Goal: Task Accomplishment & Management: Use online tool/utility

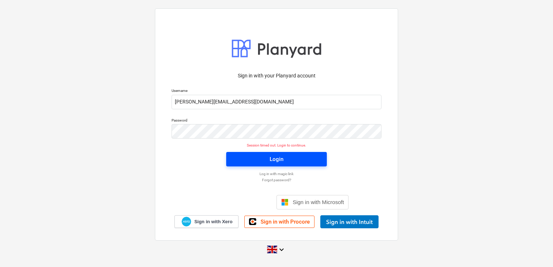
click at [256, 160] on span "Login" at bounding box center [276, 158] width 83 height 9
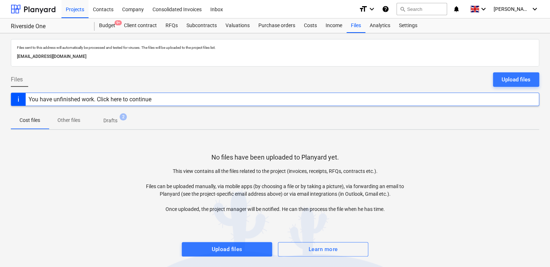
click at [431, 7] on div "Project fetching failed" at bounding box center [448, 7] width 195 height 15
click at [425, 7] on div "Project fetching failed" at bounding box center [397, 7] width 62 height 14
click at [418, 7] on div "Project fetching failed" at bounding box center [397, 7] width 56 height 9
click at [110, 120] on p "Drafts" at bounding box center [110, 121] width 14 height 8
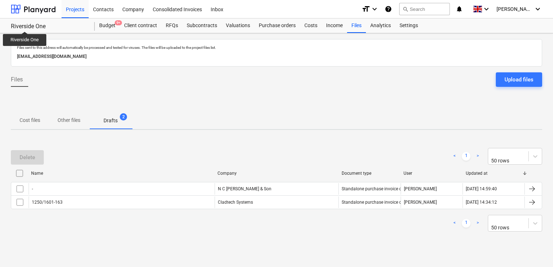
click at [25, 25] on div "Riverside One" at bounding box center [48, 27] width 75 height 8
click at [420, 8] on div "Project fetching failed" at bounding box center [399, 7] width 56 height 9
click at [417, 8] on div "Project fetching failed" at bounding box center [399, 7] width 56 height 9
click at [68, 8] on div "Projects" at bounding box center [74, 9] width 27 height 18
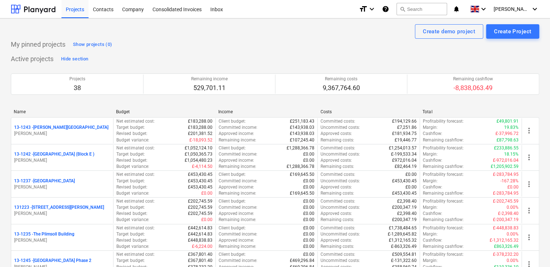
click at [427, 12] on div "Project fetching failed" at bounding box center [397, 7] width 62 height 14
click at [429, 5] on button "search Search" at bounding box center [422, 9] width 51 height 12
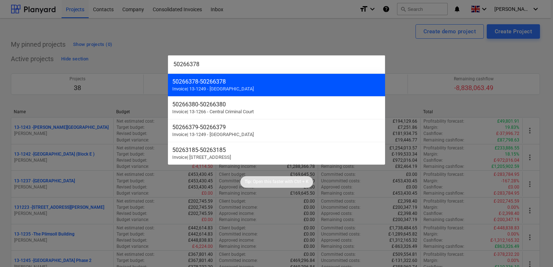
type input "50266378"
click at [240, 82] on div "50266378 - 50266378" at bounding box center [276, 81] width 208 height 7
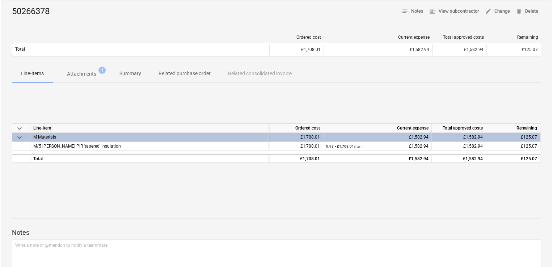
scroll to position [7, 0]
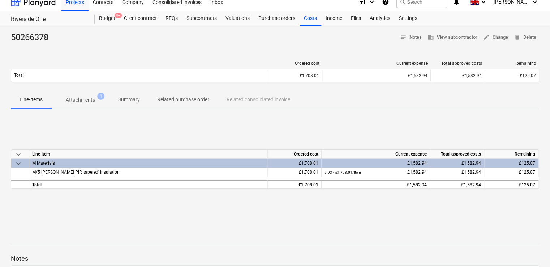
click at [88, 101] on p "Attachments" at bounding box center [80, 100] width 29 height 8
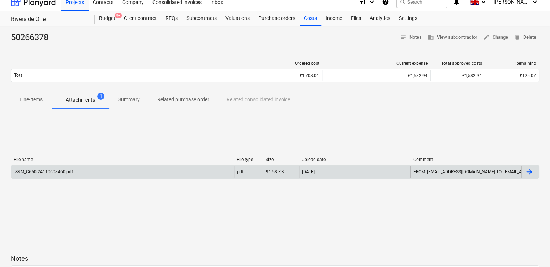
click at [67, 171] on div "SKM_C650i24110608460.pdf" at bounding box center [43, 171] width 59 height 5
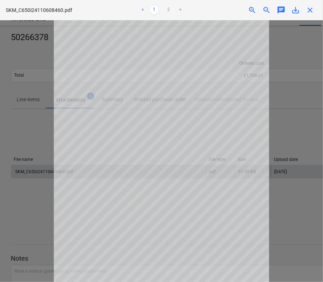
click at [308, 9] on span "close" at bounding box center [310, 10] width 9 height 9
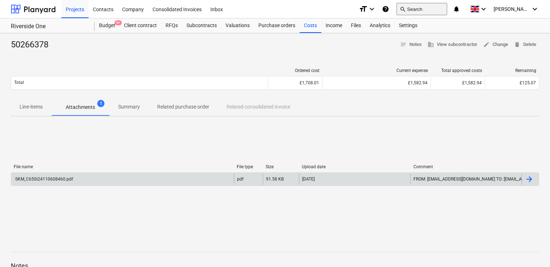
click at [428, 8] on button "search Search" at bounding box center [422, 9] width 51 height 12
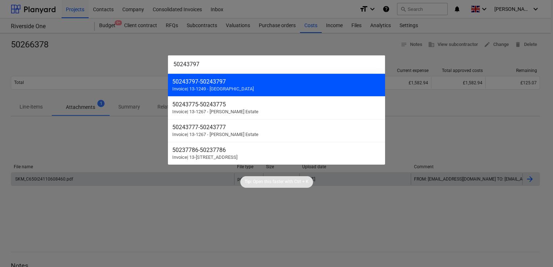
type input "50243797"
click at [208, 82] on div "50243797 - 50243797" at bounding box center [276, 81] width 208 height 7
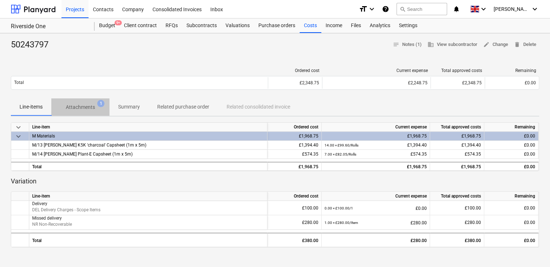
click at [89, 106] on p "Attachments" at bounding box center [80, 107] width 29 height 8
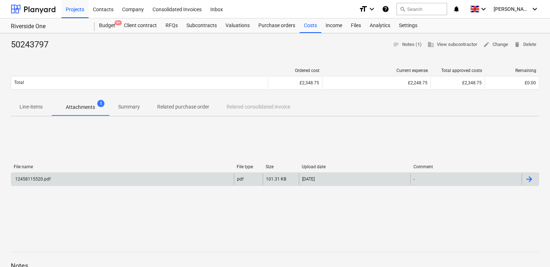
click at [22, 176] on div "12458115520.pdf" at bounding box center [122, 179] width 223 height 12
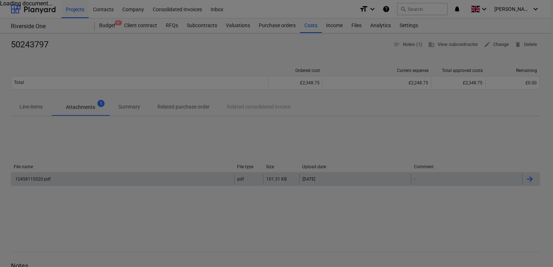
click at [22, 176] on div at bounding box center [276, 133] width 553 height 267
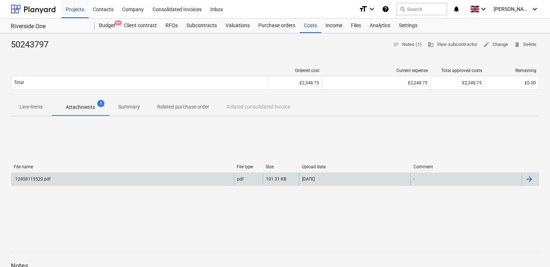
click at [22, 176] on div "12458115520.pdf" at bounding box center [122, 179] width 223 height 12
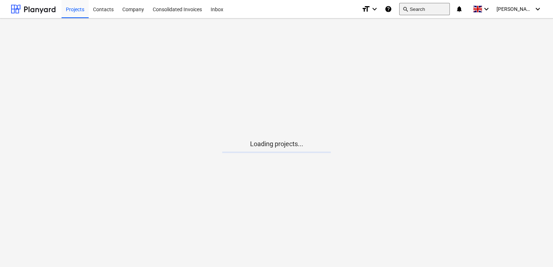
click at [432, 10] on button "search Search" at bounding box center [424, 9] width 51 height 12
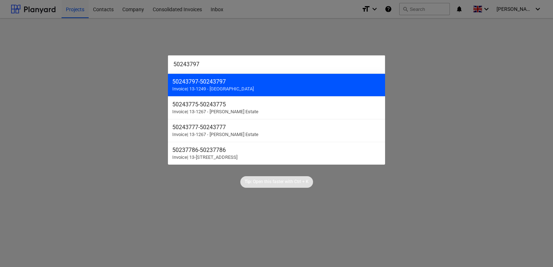
type input "50243797"
click at [207, 87] on span "Invoice | 13-1249 - Riverside One" at bounding box center [212, 88] width 81 height 5
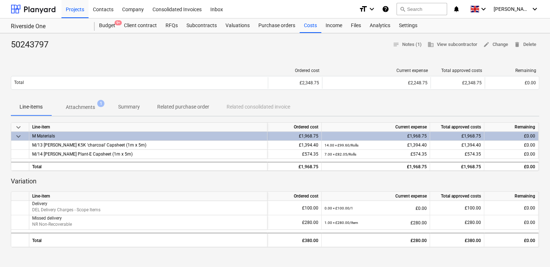
click at [273, 52] on div at bounding box center [275, 54] width 529 height 6
click at [428, 9] on button "search Search" at bounding box center [422, 9] width 51 height 12
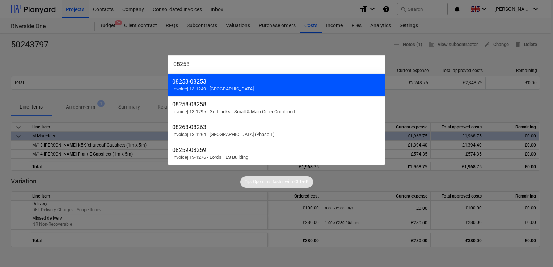
type input "08253"
click at [217, 81] on div "08253 - 08253" at bounding box center [276, 81] width 208 height 7
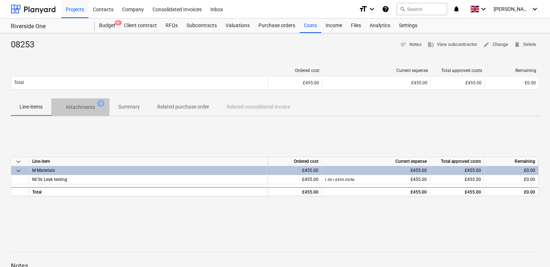
click at [84, 110] on p "Attachments" at bounding box center [80, 107] width 29 height 8
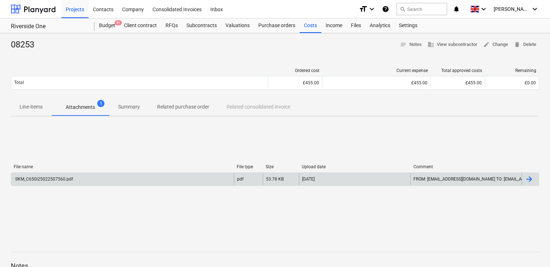
click at [51, 176] on div "SKM_C650i25022507560.pdf" at bounding box center [43, 178] width 59 height 5
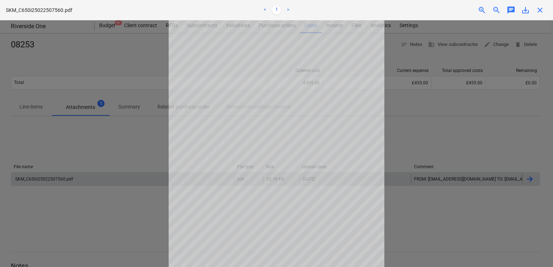
click at [459, 112] on div at bounding box center [276, 143] width 553 height 247
click at [537, 8] on span "close" at bounding box center [539, 10] width 9 height 9
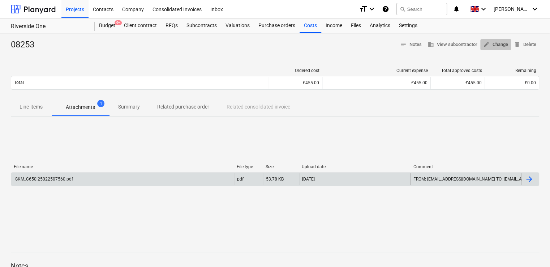
click at [496, 44] on span "edit Change" at bounding box center [495, 44] width 25 height 8
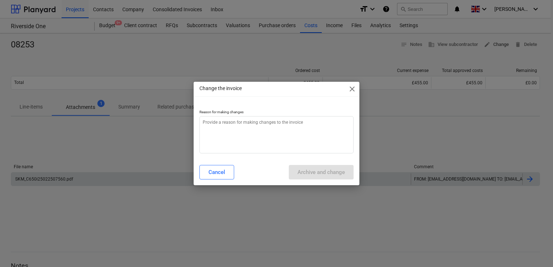
type textarea "x"
click at [262, 124] on textarea at bounding box center [276, 134] width 154 height 37
type textarea "W"
type textarea "x"
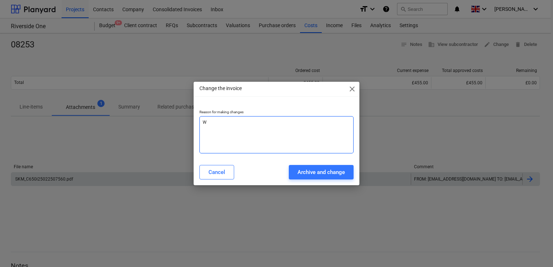
type textarea "Wr"
type textarea "x"
type textarea "Wro"
type textarea "x"
type textarea "Wron"
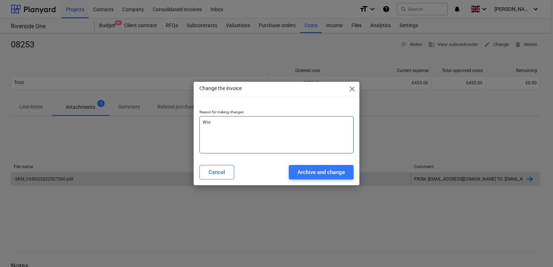
type textarea "x"
type textarea "Wrong"
type textarea "x"
type textarea "Wrong"
type textarea "x"
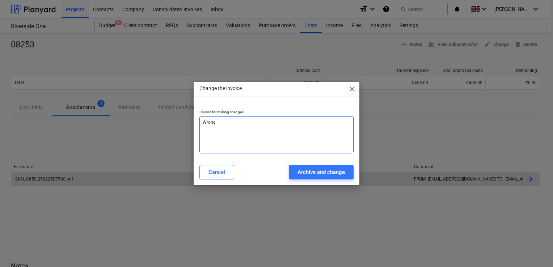
type textarea "Wrong t"
type textarea "x"
type textarea "Wrong to"
type textarea "x"
type textarea "Wrong tot"
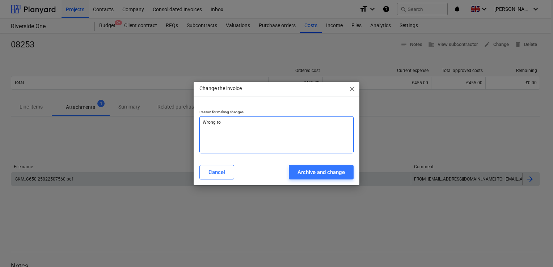
type textarea "x"
type textarea "Wrong tota"
type textarea "x"
type textarea "Wrong total"
type textarea "x"
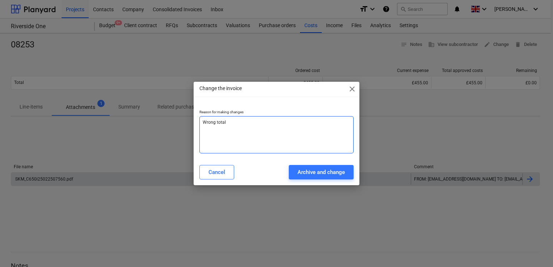
type textarea "Wrong total"
type textarea "x"
type textarea "Wrong total a"
type textarea "x"
type textarea "Wrong total ad"
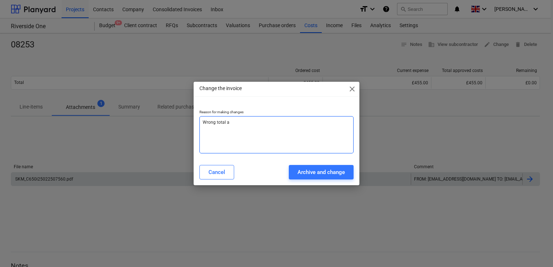
type textarea "x"
type textarea "Wrong total add"
type textarea "x"
type textarea "Wrong total adde"
type textarea "x"
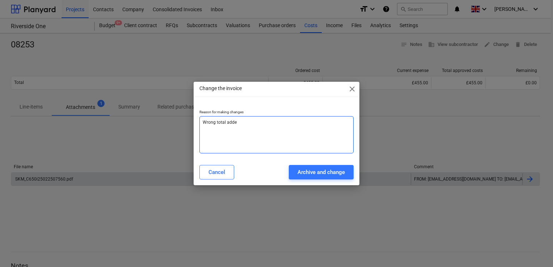
type textarea "Wrong total added"
type textarea "x"
type textarea "Wrong total added"
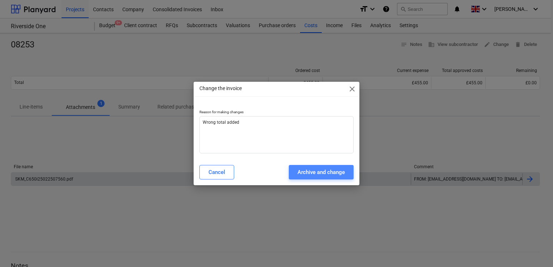
click at [301, 171] on div "Archive and change" at bounding box center [320, 171] width 47 height 9
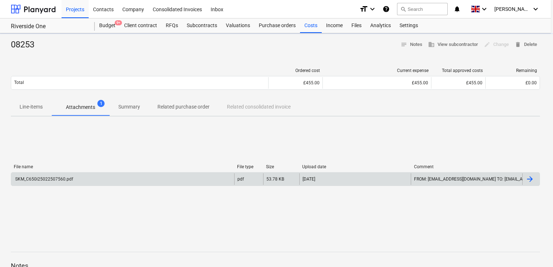
type textarea "x"
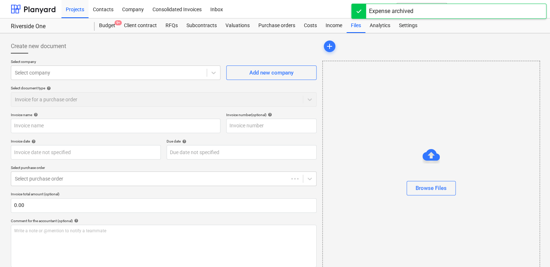
type input "08253"
type input "[DATE]"
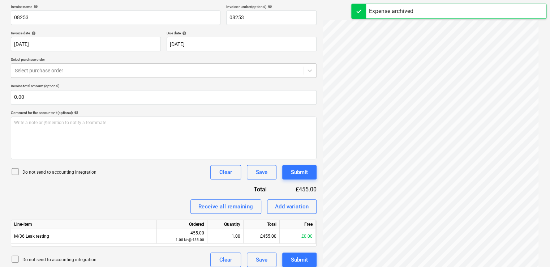
scroll to position [114, 0]
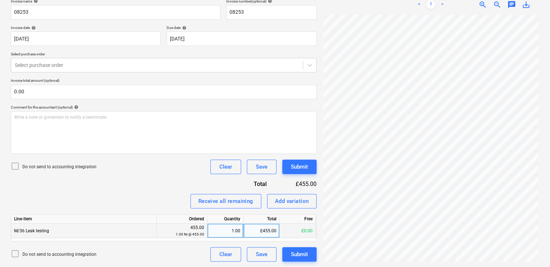
click at [267, 231] on div "£455.00" at bounding box center [262, 230] width 36 height 14
type input "435"
click at [195, 179] on div "Invoice name help 08253 Invoice number (optional) help 08253 Invoice date help …" at bounding box center [164, 130] width 306 height 263
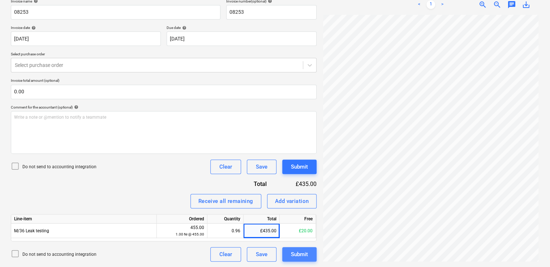
click at [305, 250] on div "Submit" at bounding box center [299, 254] width 17 height 9
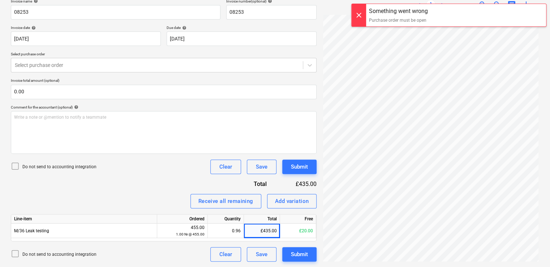
click at [363, 9] on div at bounding box center [359, 15] width 14 height 22
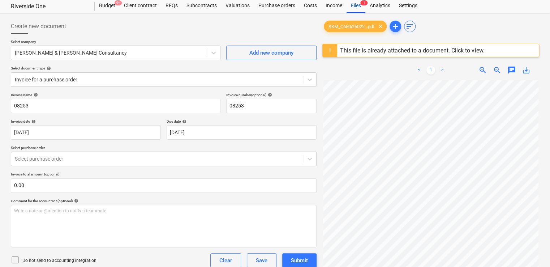
scroll to position [0, 0]
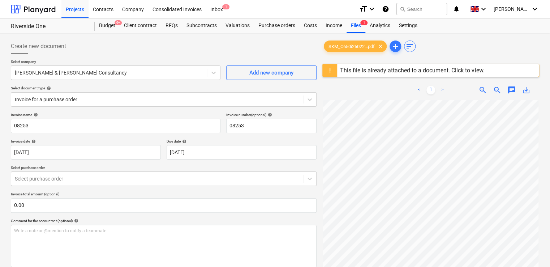
click at [415, 69] on div "This file is already attached to a document. Click to view." at bounding box center [412, 70] width 144 height 7
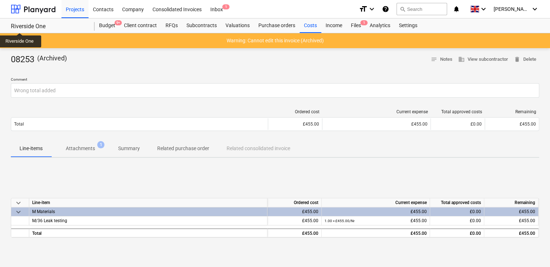
click at [20, 26] on div "Riverside One" at bounding box center [48, 27] width 75 height 8
click at [77, 9] on div "Projects" at bounding box center [74, 9] width 27 height 18
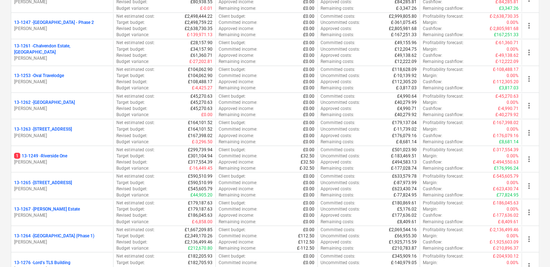
scroll to position [563, 0]
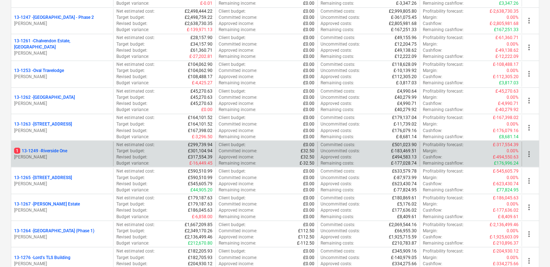
click at [30, 148] on p "1 13-1249 - Riverside One" at bounding box center [40, 151] width 53 height 6
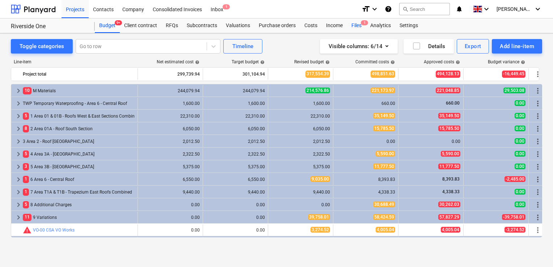
click at [356, 27] on div "Files 1" at bounding box center [356, 25] width 19 height 14
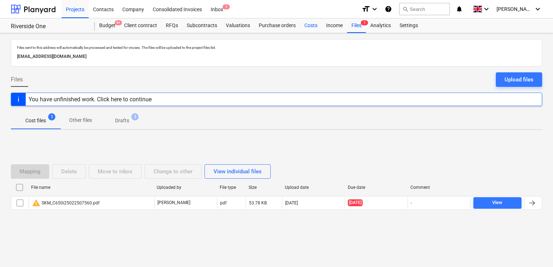
click at [308, 27] on div "Costs" at bounding box center [311, 25] width 22 height 14
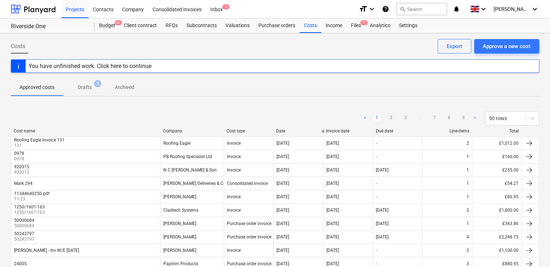
click at [129, 86] on p "Archived" at bounding box center [125, 88] width 20 height 8
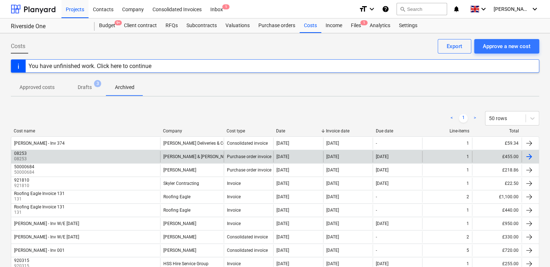
click at [531, 154] on div at bounding box center [529, 156] width 9 height 9
click at [135, 155] on div "08253 08253" at bounding box center [85, 157] width 149 height 12
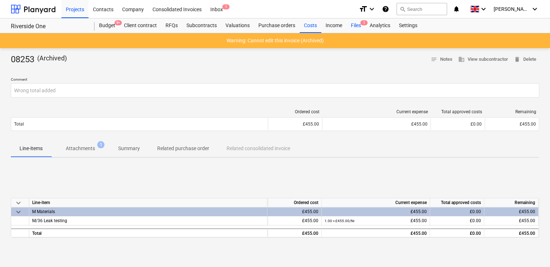
click at [356, 25] on div "Files 1" at bounding box center [356, 25] width 19 height 14
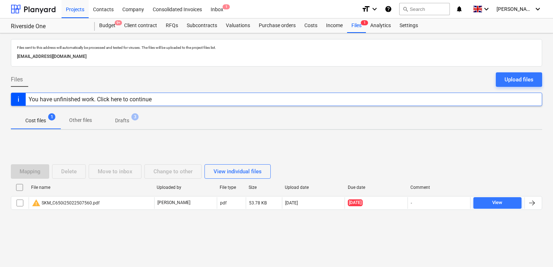
click at [124, 119] on p "Drafts" at bounding box center [122, 121] width 14 height 8
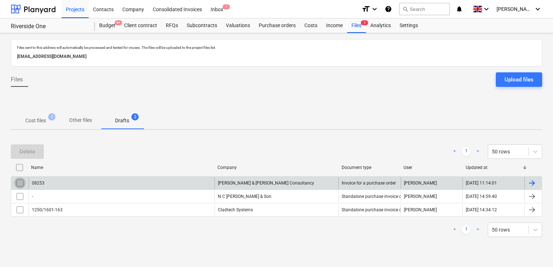
click at [19, 183] on input "checkbox" at bounding box center [20, 183] width 12 height 12
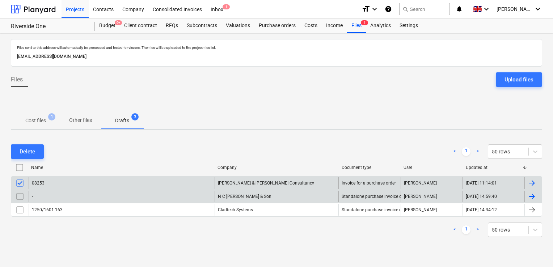
click at [20, 196] on input "checkbox" at bounding box center [20, 197] width 12 height 12
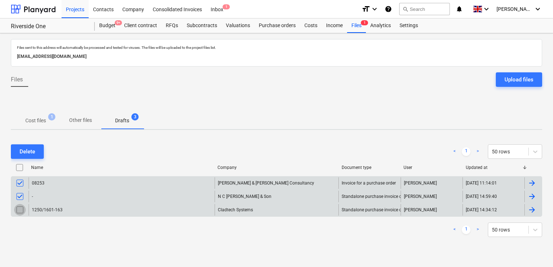
click at [19, 209] on input "checkbox" at bounding box center [20, 210] width 12 height 12
click at [32, 150] on div "Delete" at bounding box center [28, 151] width 16 height 9
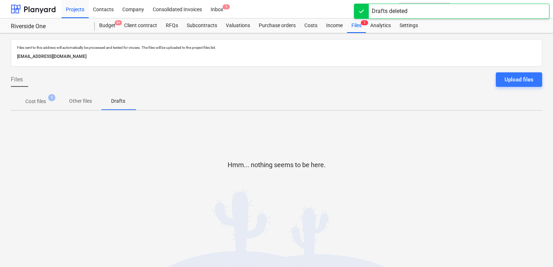
click at [38, 98] on p "Cost files" at bounding box center [35, 102] width 21 height 8
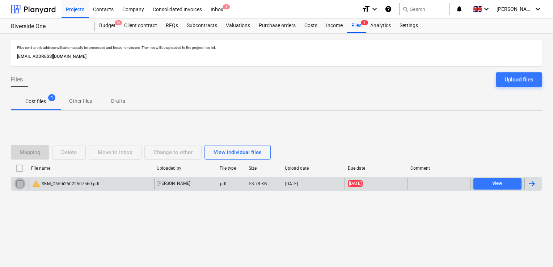
click at [20, 183] on input "checkbox" at bounding box center [20, 184] width 12 height 12
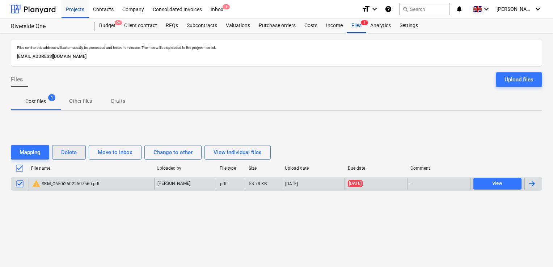
click at [67, 154] on div "Delete" at bounding box center [69, 152] width 16 height 9
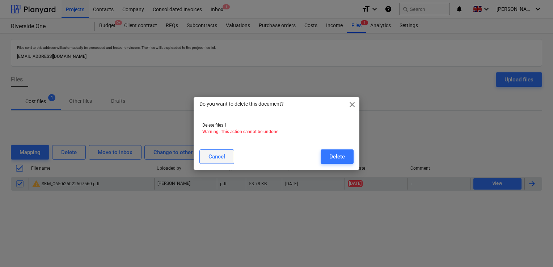
click at [216, 160] on div "Cancel" at bounding box center [216, 156] width 17 height 9
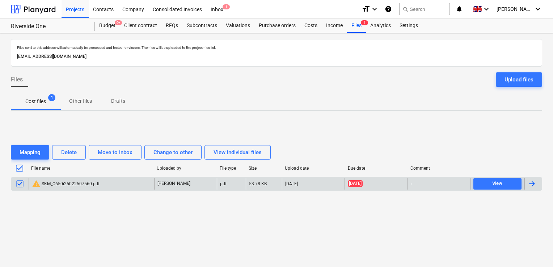
click at [60, 182] on div "warning SKM_C650i25022507560.pdf" at bounding box center [66, 183] width 68 height 9
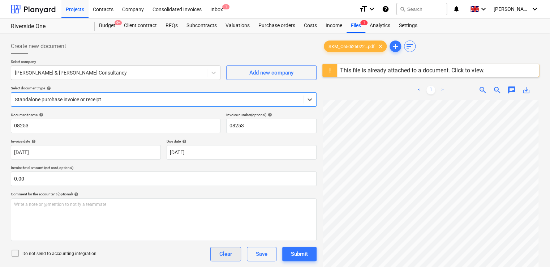
click at [226, 257] on div "Clear" at bounding box center [225, 253] width 13 height 9
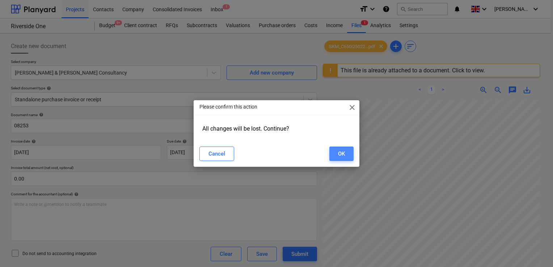
click at [344, 153] on div "OK" at bounding box center [341, 153] width 7 height 9
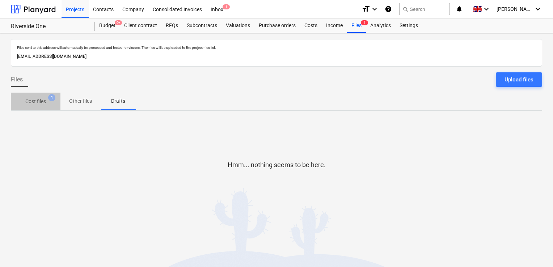
click at [38, 102] on p "Cost files" at bounding box center [35, 102] width 21 height 8
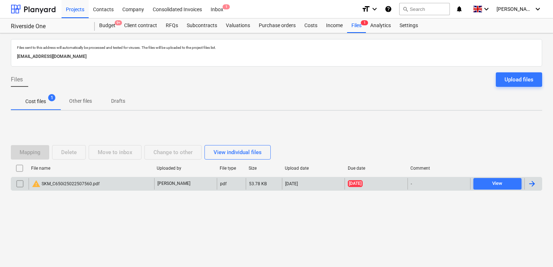
click at [108, 183] on div "warning SKM_C650i25022507560.pdf" at bounding box center [91, 184] width 125 height 12
click at [18, 183] on input "checkbox" at bounding box center [20, 184] width 12 height 12
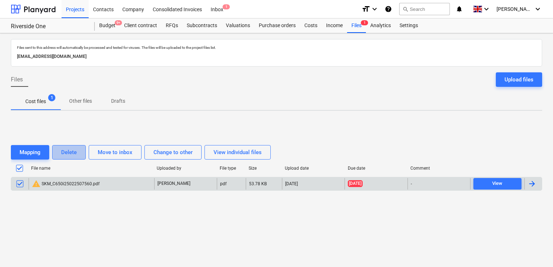
click at [64, 149] on div "Delete" at bounding box center [69, 152] width 16 height 9
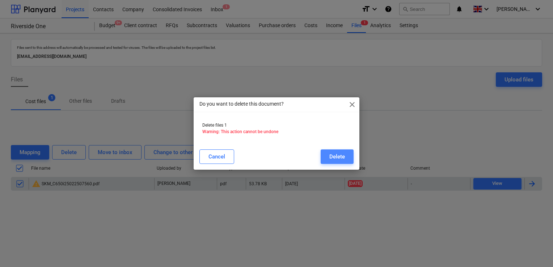
click at [327, 153] on button "Delete" at bounding box center [336, 156] width 33 height 14
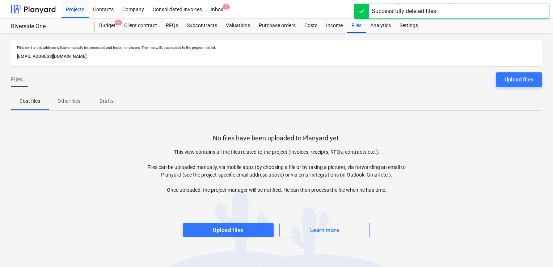
click at [458, 114] on div "Files sent to this address will automatically be processed and tested for virus…" at bounding box center [276, 150] width 553 height 234
click at [295, 4] on div "Projects Contacts Company Consolidated Invoices Inbox 1" at bounding box center [208, 9] width 294 height 18
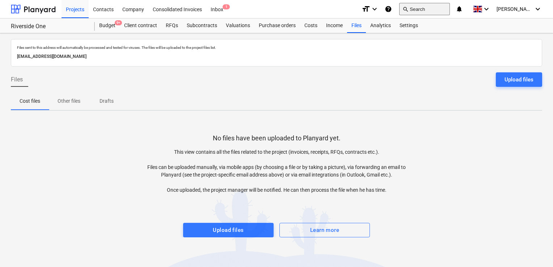
click at [430, 5] on button "search Search" at bounding box center [424, 9] width 51 height 12
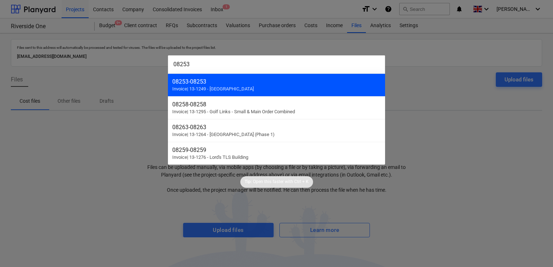
type input "08253"
click at [226, 81] on div "08253 - 08253" at bounding box center [276, 81] width 208 height 7
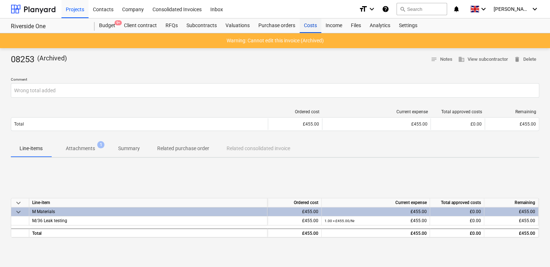
click at [308, 25] on div "Costs" at bounding box center [311, 25] width 22 height 14
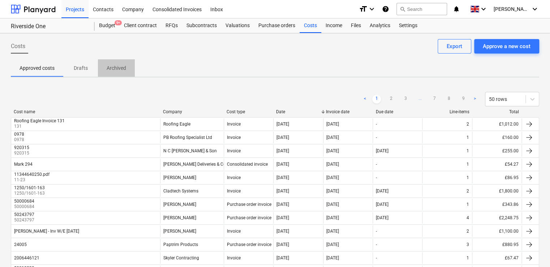
click at [114, 64] on p "Archived" at bounding box center [117, 68] width 20 height 8
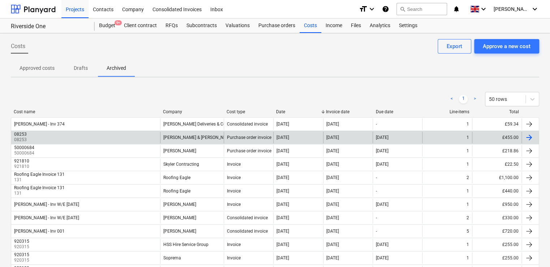
click at [531, 138] on div at bounding box center [529, 137] width 9 height 9
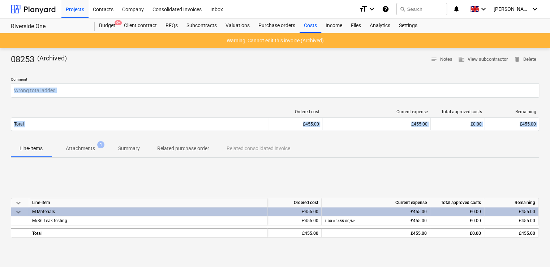
drag, startPoint x: 550, startPoint y: 97, endPoint x: 552, endPoint y: 149, distance: 52.9
click at [550, 149] on html "Projects Contacts Company Consolidated Invoices Inbox format_size keyboard_arro…" at bounding box center [275, 133] width 550 height 267
drag, startPoint x: 552, startPoint y: 149, endPoint x: 528, endPoint y: 193, distance: 50.3
click at [528, 193] on div "keyboard_arrow_down Line-item Ordered cost Current expense Total approved costs…" at bounding box center [275, 217] width 529 height 108
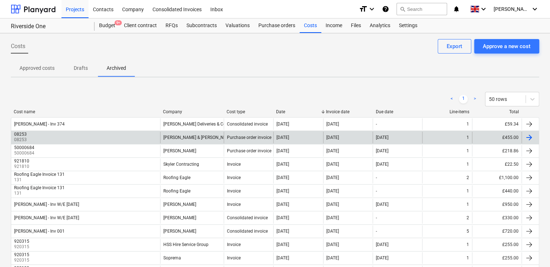
click at [529, 137] on div at bounding box center [529, 137] width 9 height 9
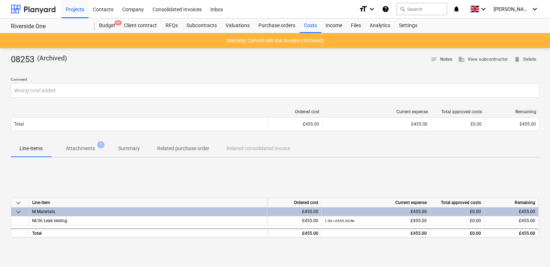
click at [434, 59] on span "notes" at bounding box center [434, 59] width 7 height 7
click at [253, 40] on p "Warning: Cannot edit this invoice (Archived)" at bounding box center [275, 41] width 97 height 8
click at [83, 147] on p "Attachments" at bounding box center [80, 149] width 29 height 8
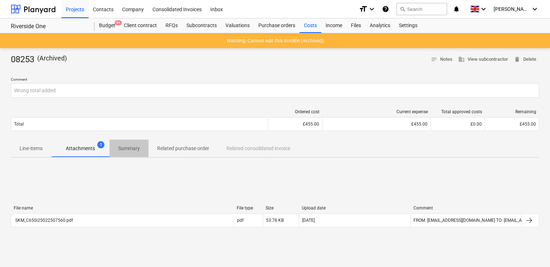
click at [125, 150] on p "Summary" at bounding box center [129, 149] width 22 height 8
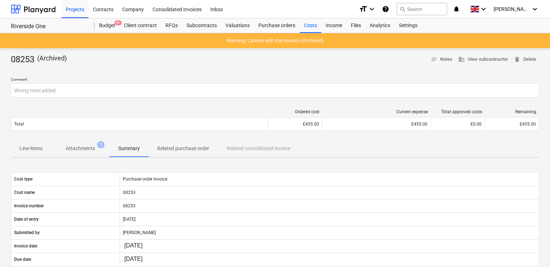
click at [194, 149] on p "Related purchase order" at bounding box center [183, 149] width 52 height 8
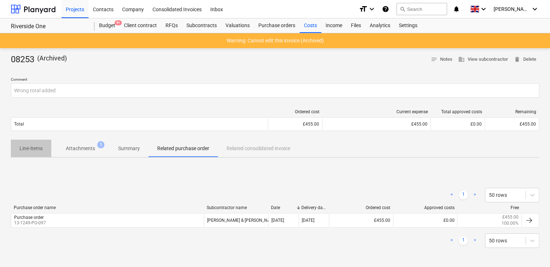
click at [38, 148] on p "Line-items" at bounding box center [31, 149] width 23 height 8
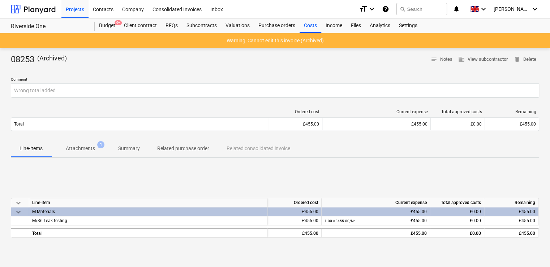
click at [279, 44] on p "Warning: Cannot edit this invoice (Archived)" at bounding box center [275, 41] width 97 height 8
click at [306, 27] on div "Costs" at bounding box center [311, 25] width 22 height 14
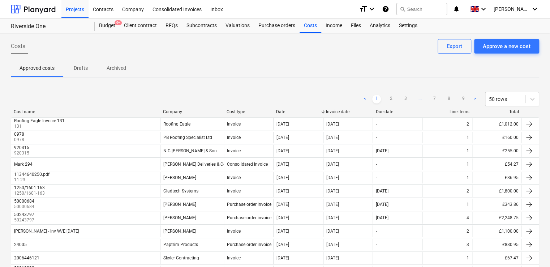
click at [116, 69] on p "Archived" at bounding box center [117, 68] width 20 height 8
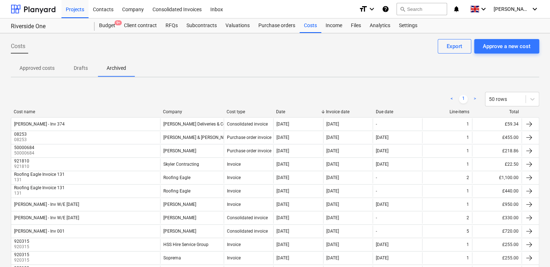
drag, startPoint x: 125, startPoint y: 135, endPoint x: 283, endPoint y: 69, distance: 171.2
click at [283, 69] on div "Approved costs Drafts Archived" at bounding box center [275, 67] width 529 height 17
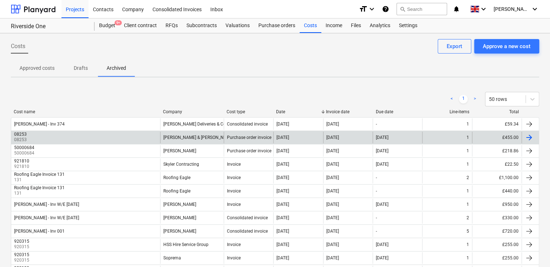
click at [490, 136] on div "£455.00" at bounding box center [497, 138] width 50 height 12
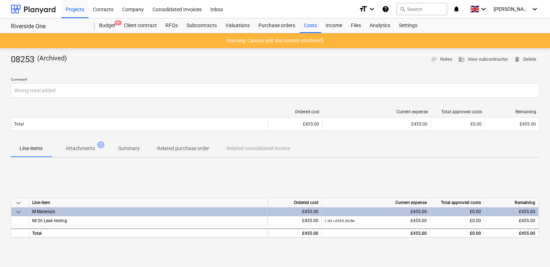
drag, startPoint x: 274, startPoint y: 93, endPoint x: 353, endPoint y: 80, distance: 79.5
click at [353, 80] on p "Comment" at bounding box center [275, 80] width 529 height 6
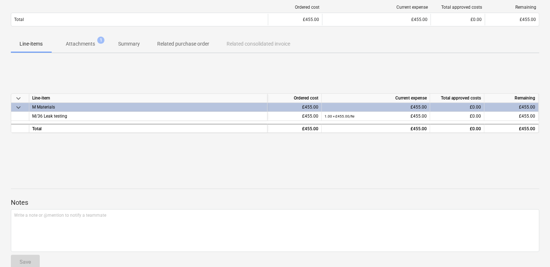
scroll to position [118, 0]
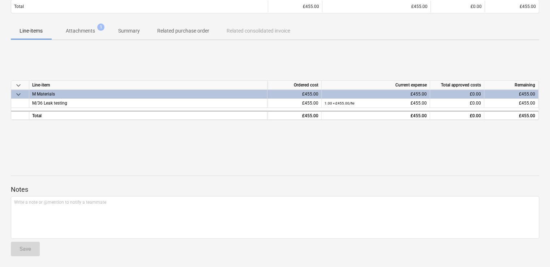
click at [390, 162] on div at bounding box center [275, 163] width 529 height 6
click at [269, 133] on div "keyboard_arrow_down Line-item Ordered cost Current expense Total approved costs…" at bounding box center [275, 100] width 529 height 108
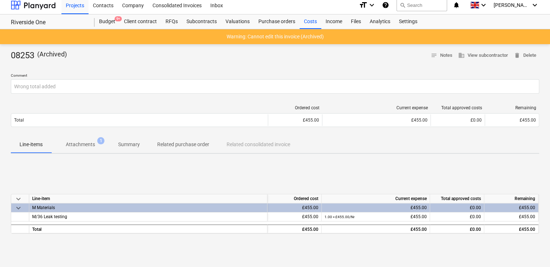
scroll to position [0, 0]
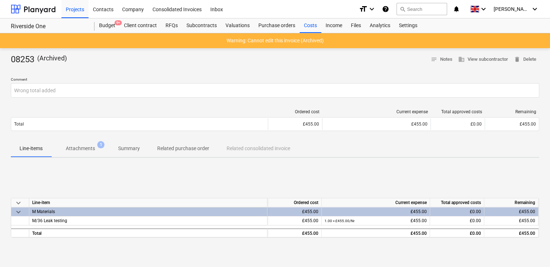
click at [292, 39] on p "Warning: Cannot edit this invoice (Archived)" at bounding box center [275, 41] width 97 height 8
copy p "Warning: Cannot edit this invoice (Archived)"
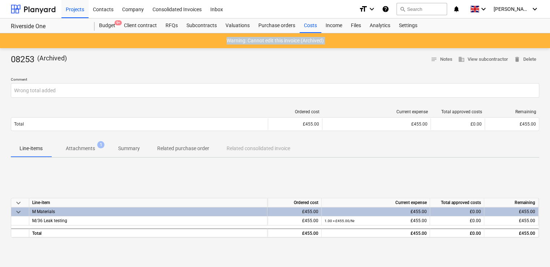
click at [335, 39] on div "Warning: Cannot edit this invoice (Archived)" at bounding box center [275, 40] width 550 height 15
click at [305, 38] on p "Warning: Cannot edit this invoice (Archived)" at bounding box center [275, 41] width 97 height 8
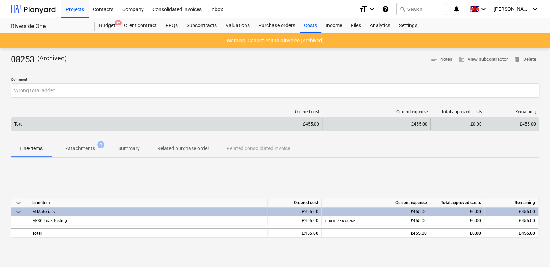
click at [163, 124] on div "Total" at bounding box center [139, 124] width 257 height 12
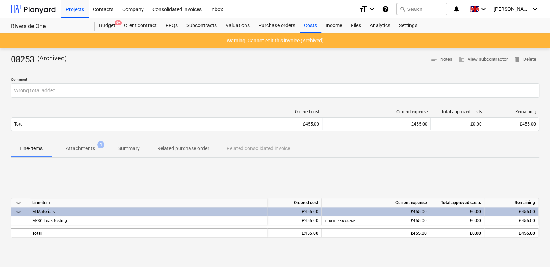
click at [59, 59] on p "( Archived )" at bounding box center [52, 60] width 30 height 12
click at [445, 57] on span "notes Notes" at bounding box center [442, 59] width 22 height 8
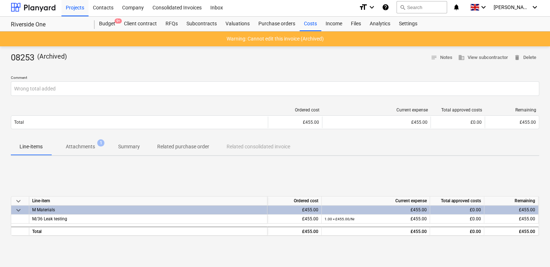
scroll to position [1, 0]
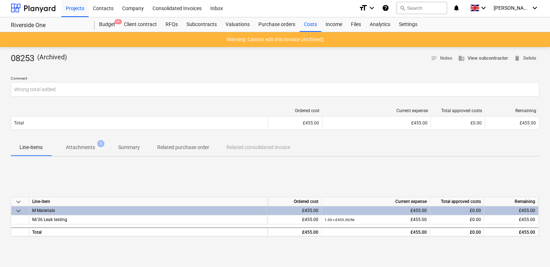
click at [476, 56] on span "business View subcontractor" at bounding box center [484, 58] width 50 height 8
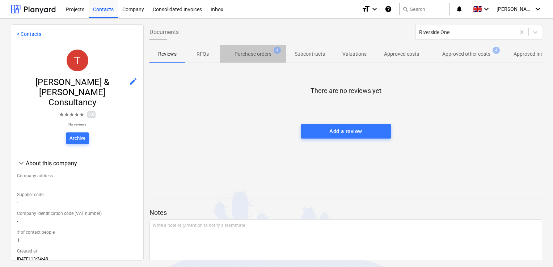
click at [249, 56] on p "Purchase orders" at bounding box center [252, 54] width 37 height 8
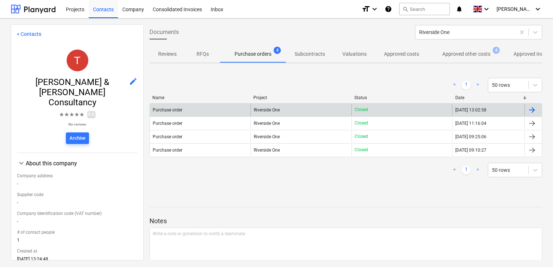
click at [263, 108] on span "Riverside One" at bounding box center [266, 109] width 26 height 5
click at [529, 109] on div at bounding box center [531, 110] width 9 height 9
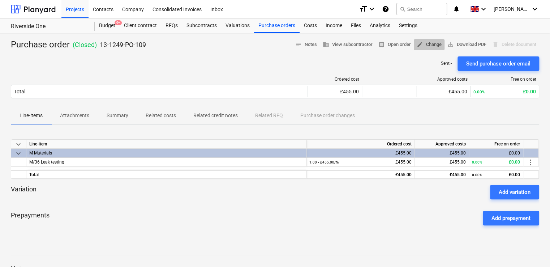
click at [429, 43] on span "edit Change" at bounding box center [429, 44] width 25 height 8
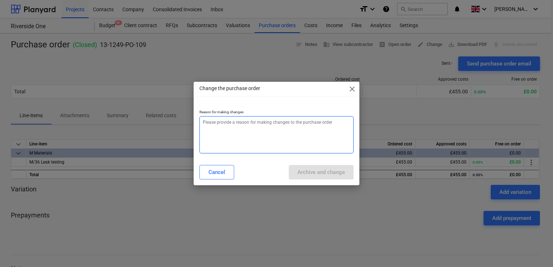
click at [199, 120] on textarea at bounding box center [276, 134] width 154 height 37
type textarea "x"
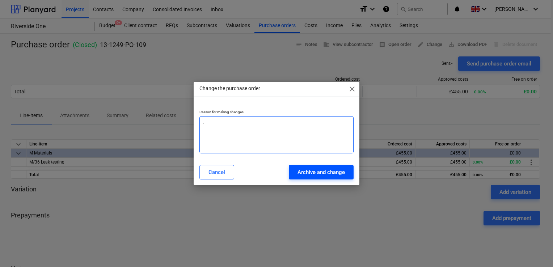
type textarea "."
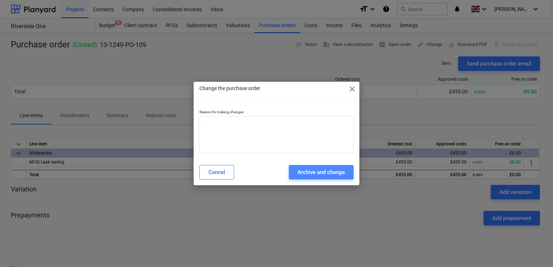
click at [309, 169] on div "Archive and change" at bounding box center [320, 171] width 47 height 9
type textarea "x"
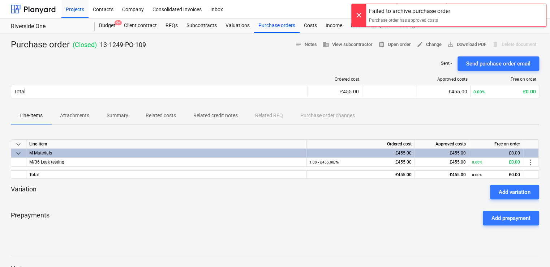
click at [357, 13] on div at bounding box center [359, 15] width 14 height 22
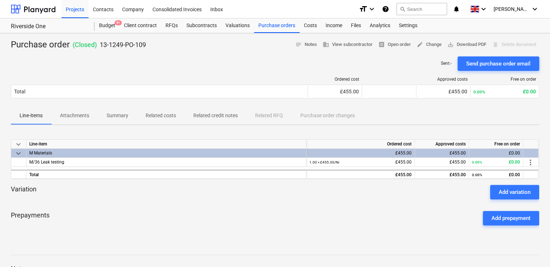
click at [87, 48] on p "( Closed )" at bounding box center [85, 44] width 24 height 9
click at [86, 44] on p "( Closed )" at bounding box center [85, 44] width 24 height 9
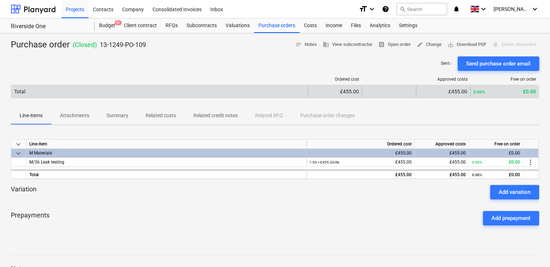
click at [255, 93] on div "Total" at bounding box center [159, 92] width 297 height 12
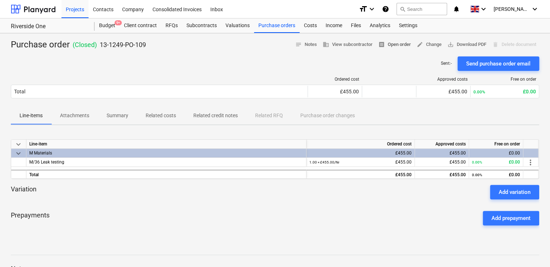
click at [388, 42] on span "receipt Open order" at bounding box center [395, 44] width 33 height 8
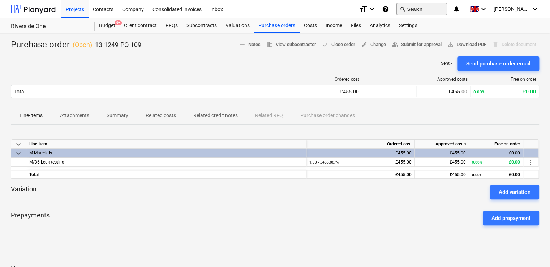
click at [421, 11] on button "search Search" at bounding box center [422, 9] width 51 height 12
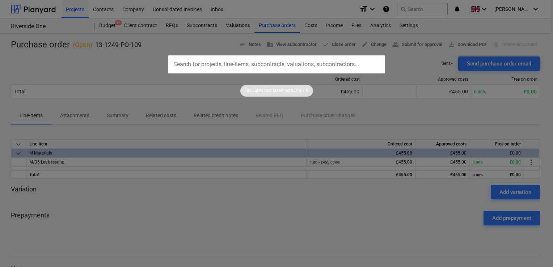
click at [240, 67] on input "text" at bounding box center [276, 64] width 217 height 18
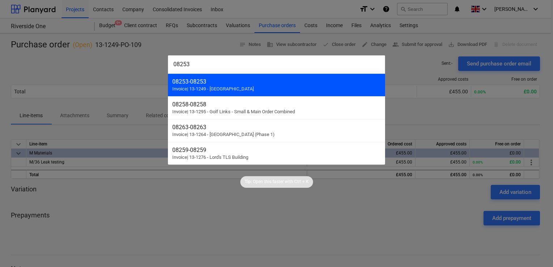
type input "08253"
click at [211, 81] on div "08253 - 08253" at bounding box center [276, 81] width 208 height 7
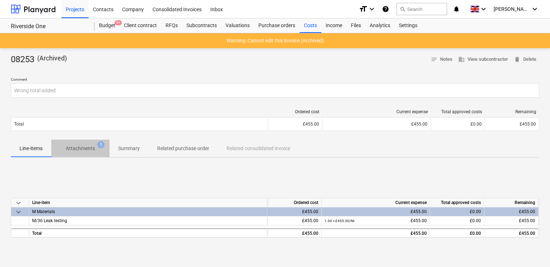
click at [86, 150] on p "Attachments" at bounding box center [80, 149] width 29 height 8
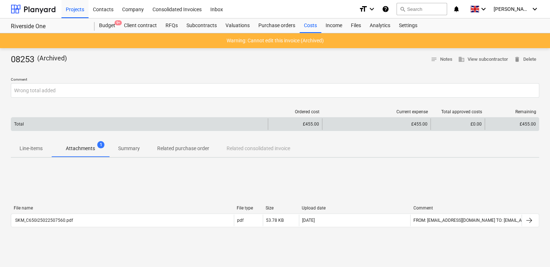
click at [367, 123] on div "£455.00" at bounding box center [376, 123] width 102 height 5
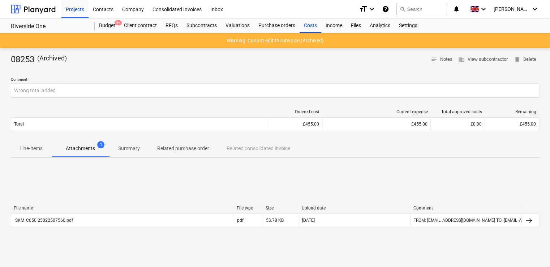
click at [39, 148] on p "Line-items" at bounding box center [31, 149] width 23 height 8
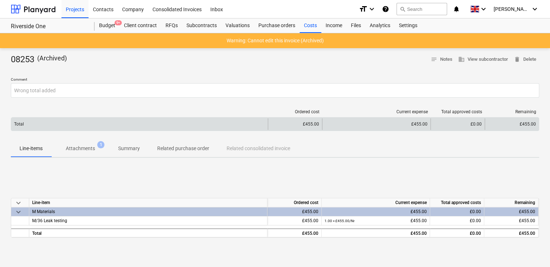
click at [291, 127] on div "£455.00" at bounding box center [295, 124] width 54 height 12
click at [189, 124] on div "Total" at bounding box center [139, 124] width 257 height 12
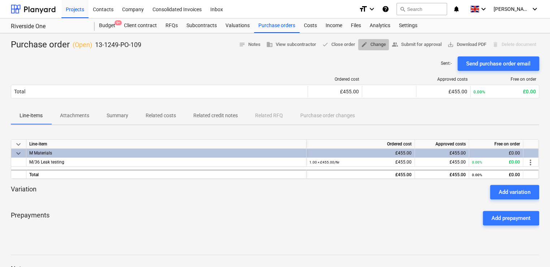
click at [375, 44] on span "edit Change" at bounding box center [373, 44] width 25 height 8
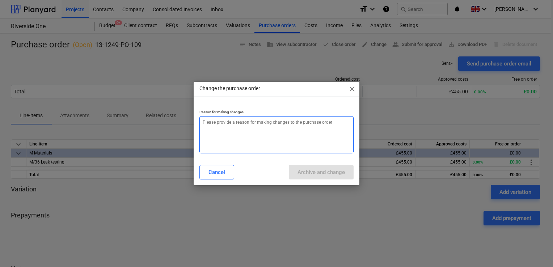
click at [263, 137] on textarea at bounding box center [276, 134] width 154 height 37
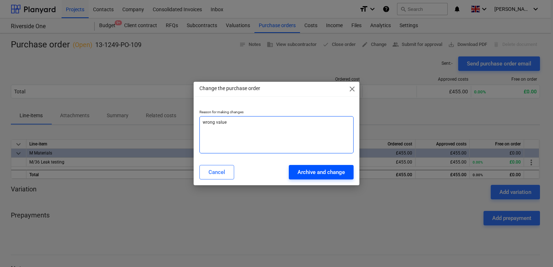
type textarea "wrong value"
click at [303, 170] on div "Archive and change" at bounding box center [320, 171] width 47 height 9
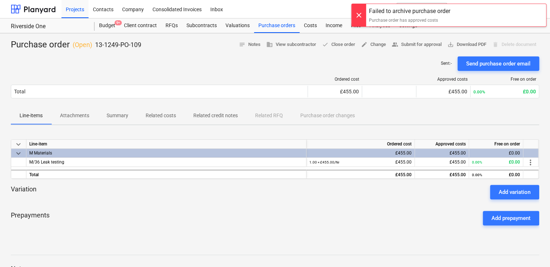
click at [359, 15] on div at bounding box center [359, 15] width 14 height 22
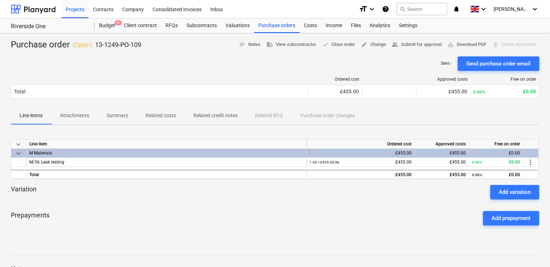
click at [331, 64] on div "Sent : - Send purchase order email" at bounding box center [275, 63] width 529 height 14
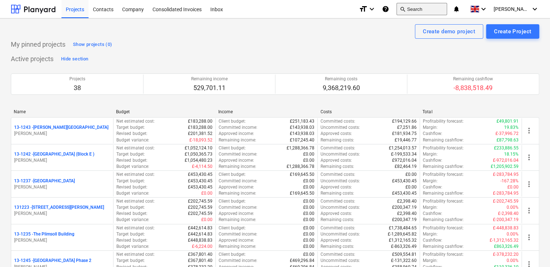
click at [427, 11] on button "search Search" at bounding box center [422, 9] width 51 height 12
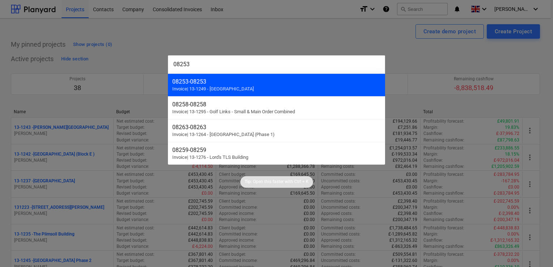
type input "08253"
click at [250, 78] on div "08253 - 08253" at bounding box center [276, 81] width 208 height 7
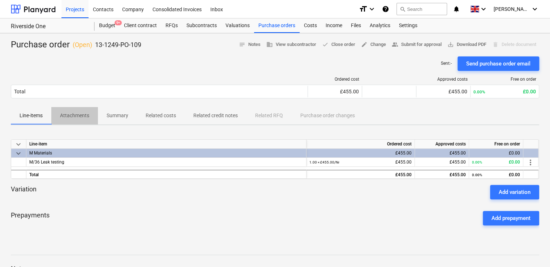
click at [73, 117] on p "Attachments" at bounding box center [74, 116] width 29 height 8
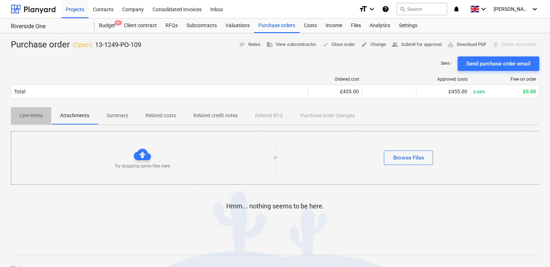
click at [28, 118] on p "Line-items" at bounding box center [31, 116] width 23 height 8
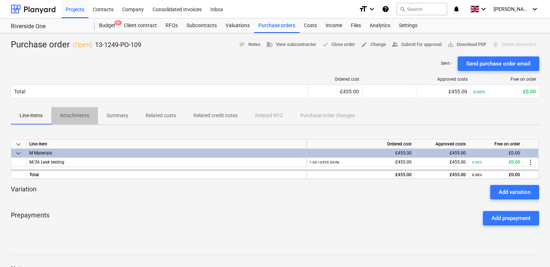
click at [69, 114] on p "Attachments" at bounding box center [74, 116] width 29 height 8
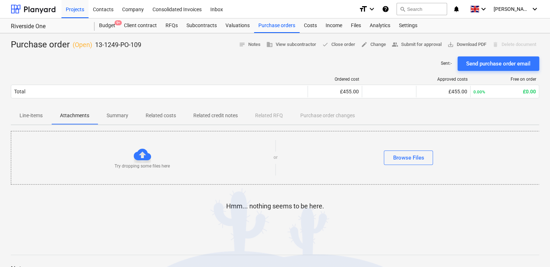
click at [261, 70] on div "Sent : - Send purchase order email" at bounding box center [275, 63] width 529 height 14
click at [344, 46] on span "done Close order" at bounding box center [338, 44] width 33 height 8
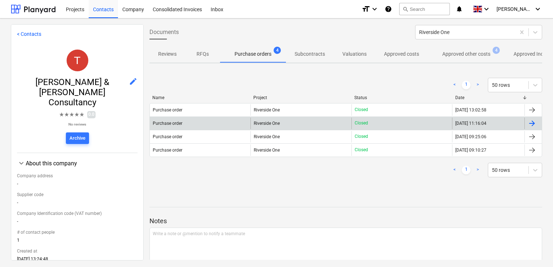
click at [196, 125] on div "Purchase order" at bounding box center [200, 124] width 101 height 12
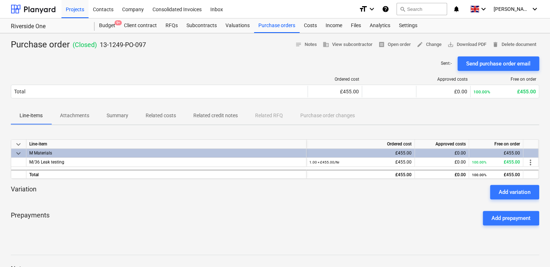
click at [79, 115] on p "Attachments" at bounding box center [74, 116] width 29 height 8
click at [392, 45] on span "receipt Open order" at bounding box center [395, 44] width 33 height 8
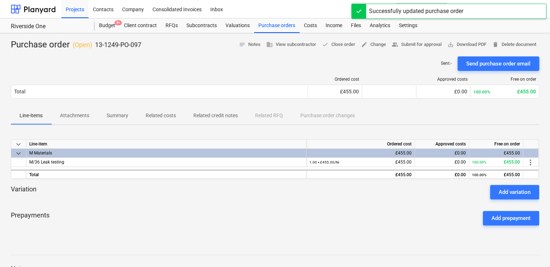
click at [326, 14] on div "Projects Contacts Company Consolidated Invoices Inbox" at bounding box center [207, 9] width 292 height 18
click at [330, 7] on div "Projects Contacts Company Consolidated Invoices Inbox" at bounding box center [207, 9] width 292 height 18
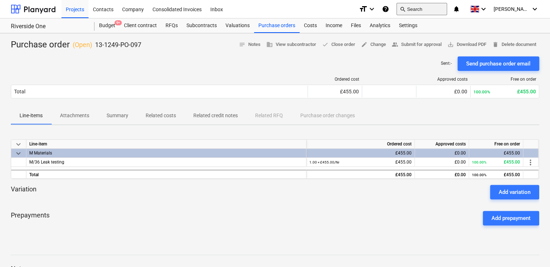
click at [423, 7] on button "search Search" at bounding box center [422, 9] width 51 height 12
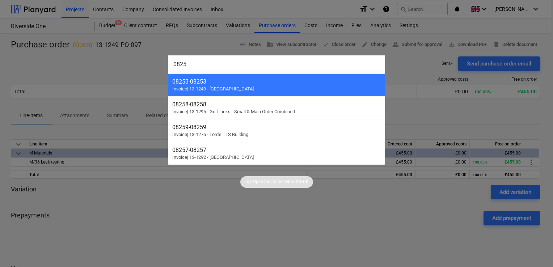
type input "08253"
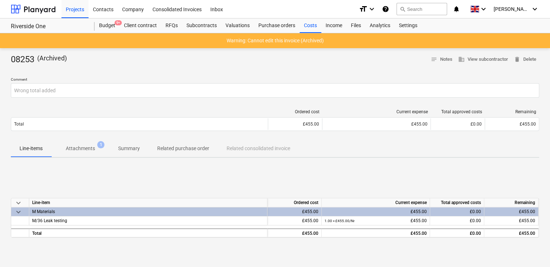
click at [85, 147] on p "Attachments" at bounding box center [80, 149] width 29 height 8
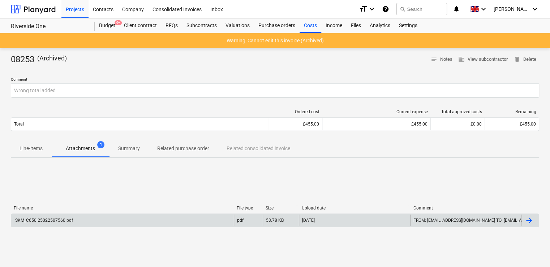
click at [56, 221] on div "SKM_C650i25022507560.pdf" at bounding box center [43, 220] width 59 height 5
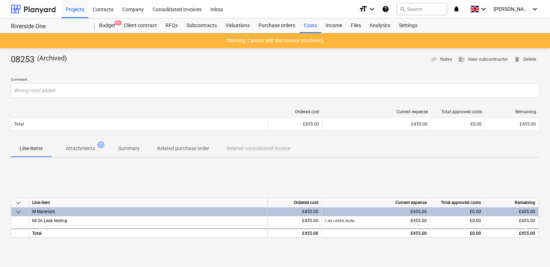
click at [88, 148] on p "Attachments" at bounding box center [80, 149] width 29 height 8
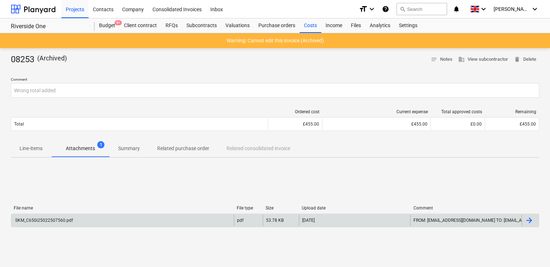
click at [56, 219] on div "SKM_C650i25022507560.pdf" at bounding box center [43, 220] width 59 height 5
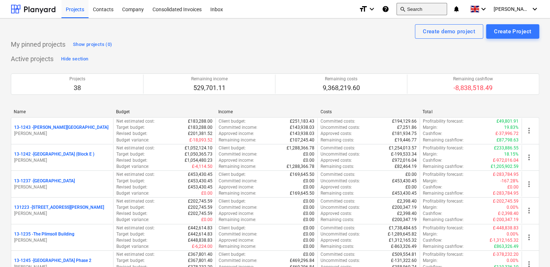
click at [427, 7] on button "search Search" at bounding box center [422, 9] width 51 height 12
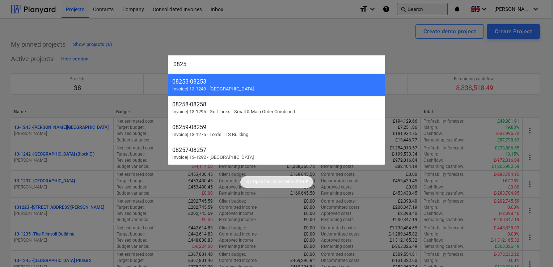
type input "08253"
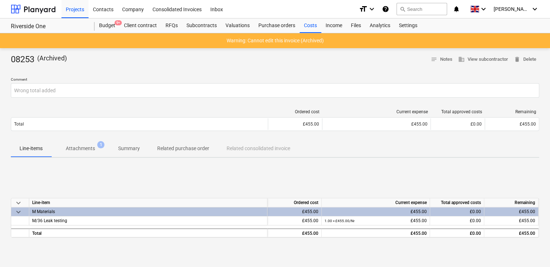
click at [78, 149] on p "Attachments" at bounding box center [80, 149] width 29 height 8
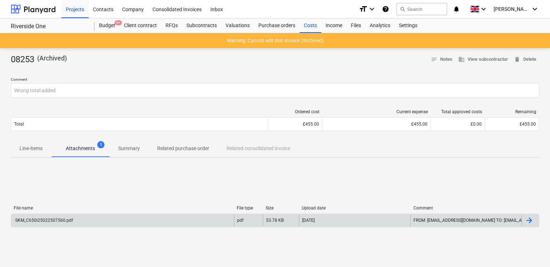
click at [51, 217] on div "SKM_C650i25022507560.pdf" at bounding box center [122, 220] width 223 height 12
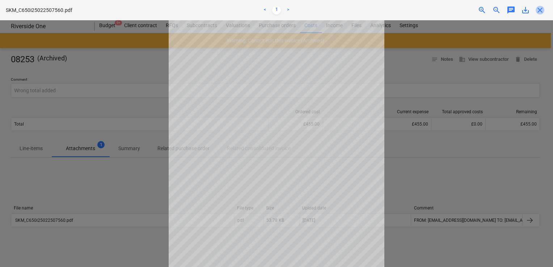
click at [539, 7] on span "close" at bounding box center [539, 10] width 9 height 9
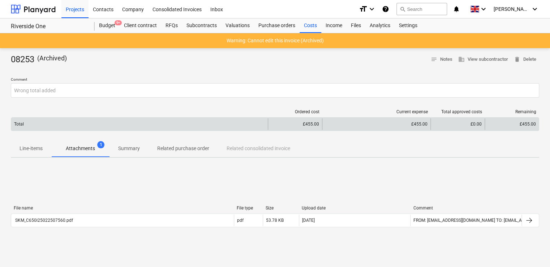
click at [293, 120] on div "£455.00" at bounding box center [295, 124] width 54 height 12
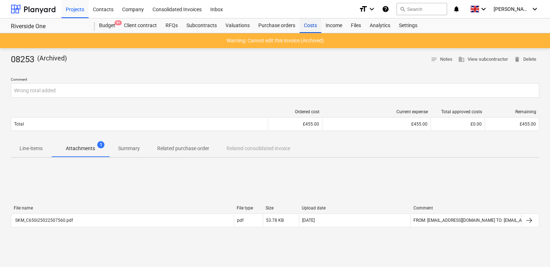
click at [306, 22] on div "Costs" at bounding box center [311, 25] width 22 height 14
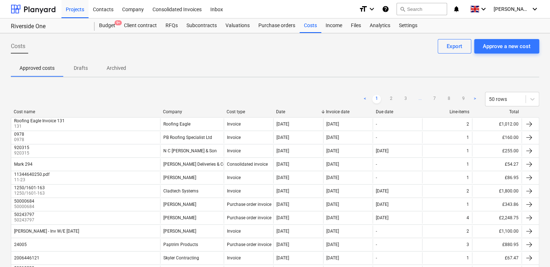
click at [117, 69] on p "Archived" at bounding box center [117, 68] width 20 height 8
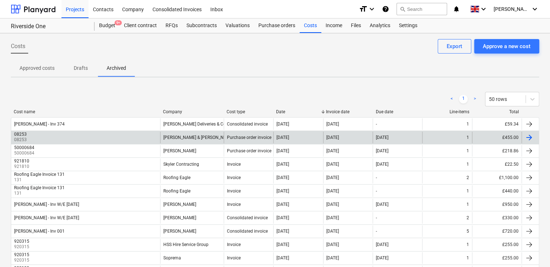
click at [532, 137] on div at bounding box center [529, 137] width 9 height 9
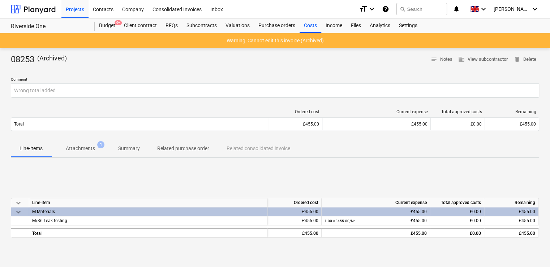
click at [284, 34] on div "Warning: Cannot edit this invoice (Archived)" at bounding box center [275, 40] width 550 height 15
click at [281, 40] on p "Warning: Cannot edit this invoice (Archived)" at bounding box center [275, 41] width 97 height 8
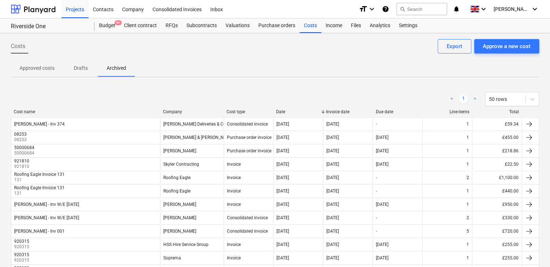
click at [40, 70] on p "Approved costs" at bounding box center [37, 68] width 35 height 8
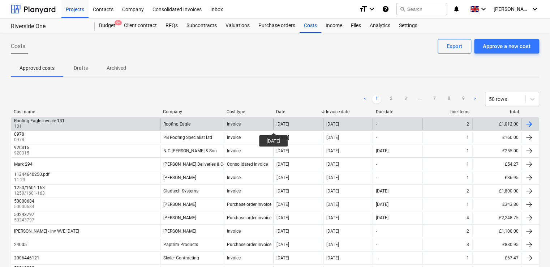
click at [280, 126] on div "[DATE]" at bounding box center [283, 123] width 13 height 5
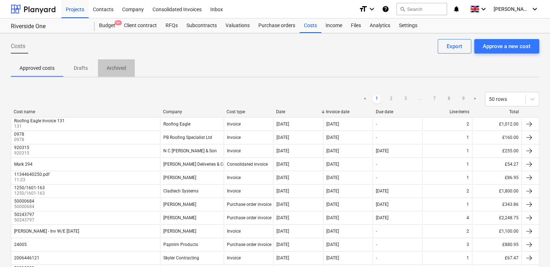
click at [116, 69] on p "Archived" at bounding box center [117, 68] width 20 height 8
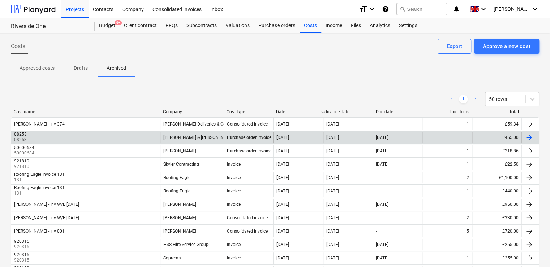
click at [58, 134] on div "08253 08253" at bounding box center [85, 138] width 149 height 12
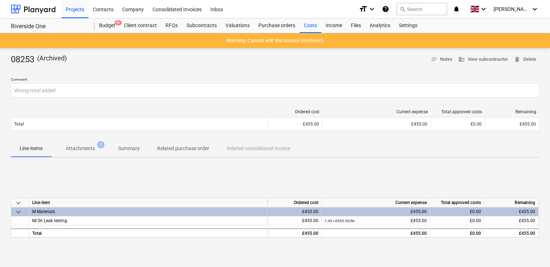
click at [81, 147] on p "Attachments" at bounding box center [80, 149] width 29 height 8
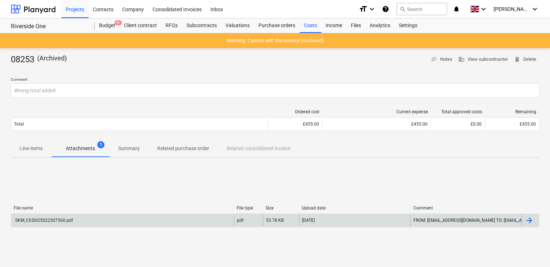
click at [49, 220] on div "SKM_C650i25022507560.pdf" at bounding box center [43, 220] width 59 height 5
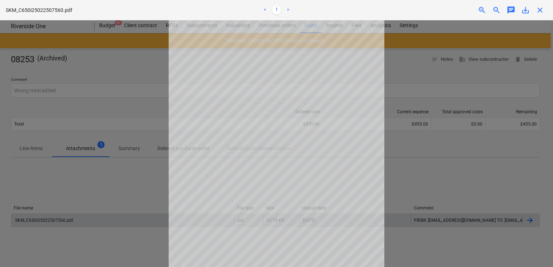
click at [540, 9] on span "close" at bounding box center [539, 10] width 9 height 9
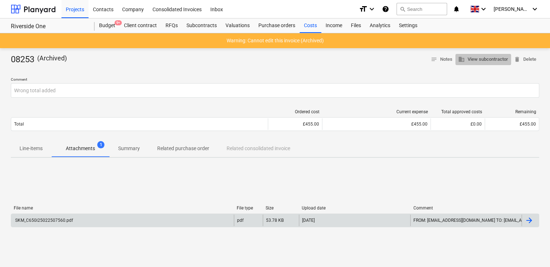
click at [495, 56] on span "business View subcontractor" at bounding box center [484, 59] width 50 height 8
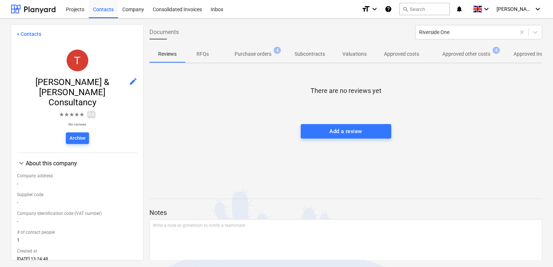
click at [263, 54] on p "Purchase orders" at bounding box center [252, 54] width 37 height 8
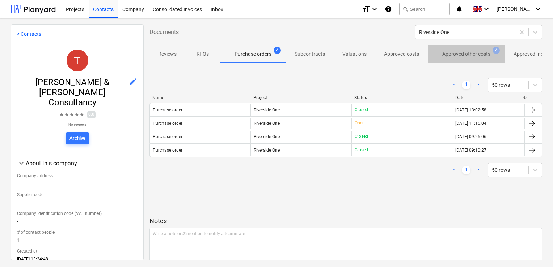
click at [457, 52] on p "Approved other costs" at bounding box center [466, 54] width 48 height 8
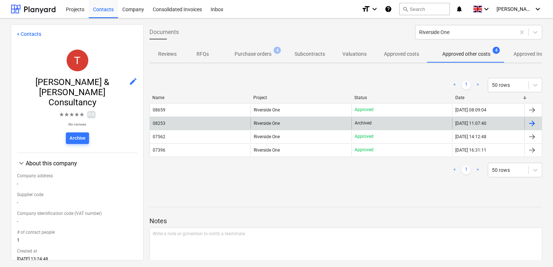
click at [531, 118] on div at bounding box center [532, 124] width 17 height 12
click at [207, 124] on div "08253" at bounding box center [200, 124] width 101 height 12
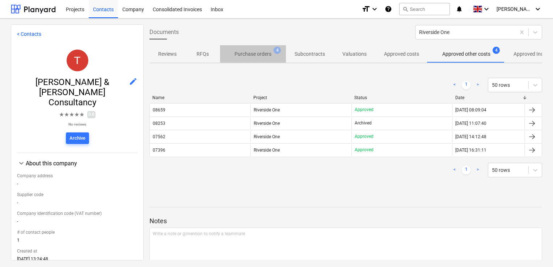
click at [246, 54] on p "Purchase orders" at bounding box center [252, 54] width 37 height 8
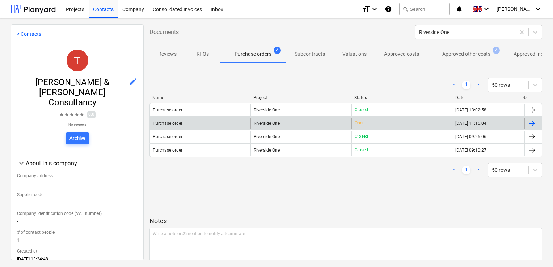
click at [428, 121] on div "Open" at bounding box center [401, 124] width 101 height 12
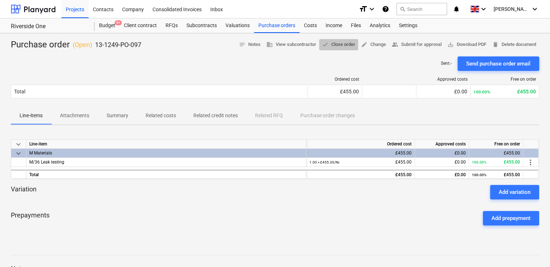
click at [329, 46] on span "done Close order" at bounding box center [338, 44] width 33 height 8
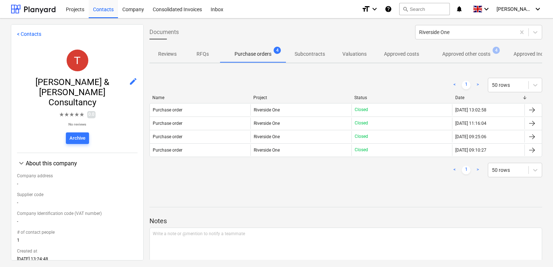
click at [459, 54] on p "Approved other costs" at bounding box center [466, 54] width 48 height 8
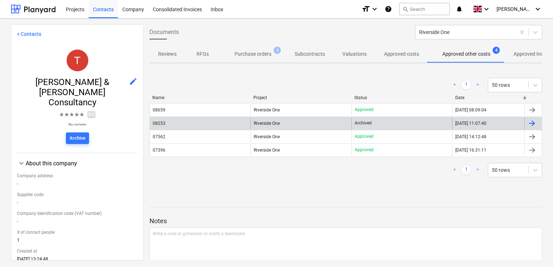
click at [534, 120] on div at bounding box center [532, 124] width 17 height 12
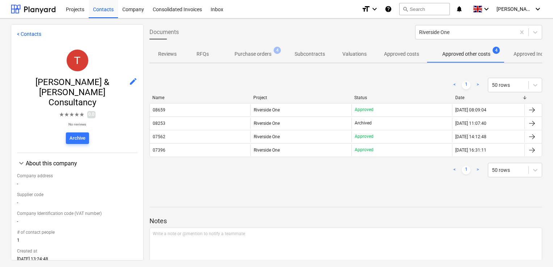
click at [525, 55] on p "Approved Incomes" at bounding box center [534, 54] width 42 height 8
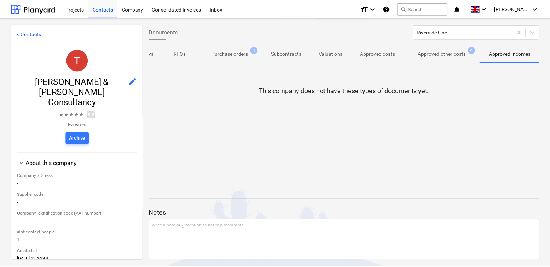
scroll to position [0, 24]
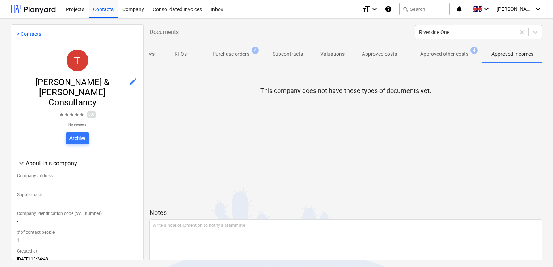
click at [379, 55] on p "Approved costs" at bounding box center [379, 54] width 35 height 8
click at [333, 52] on p "Valuations" at bounding box center [332, 54] width 24 height 8
click at [293, 50] on p "Subcontracts" at bounding box center [287, 54] width 30 height 8
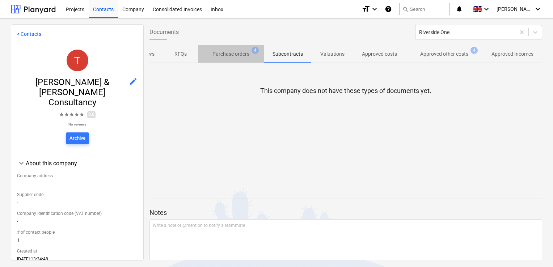
click at [225, 52] on p "Purchase orders" at bounding box center [230, 54] width 37 height 8
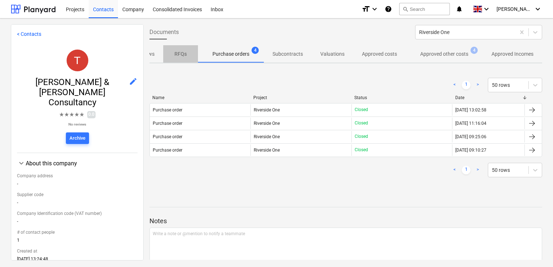
click at [174, 56] on p "RFQs" at bounding box center [180, 54] width 17 height 8
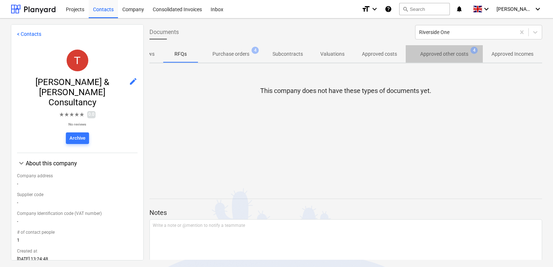
click at [446, 56] on p "Approved other costs" at bounding box center [444, 54] width 48 height 8
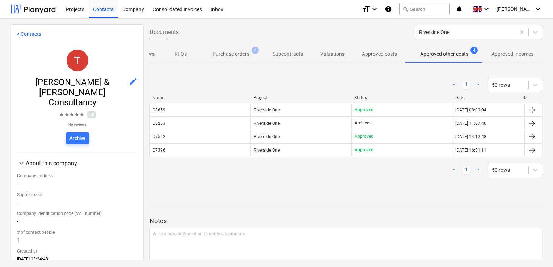
click at [233, 56] on p "Purchase orders" at bounding box center [230, 54] width 37 height 8
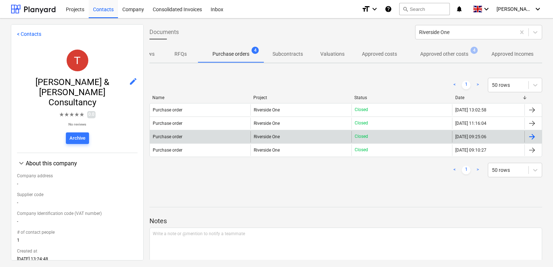
click at [405, 137] on div "Closed" at bounding box center [401, 137] width 101 height 12
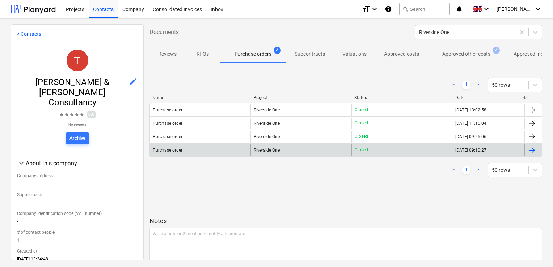
click at [269, 148] on span "Riverside One" at bounding box center [266, 150] width 26 height 5
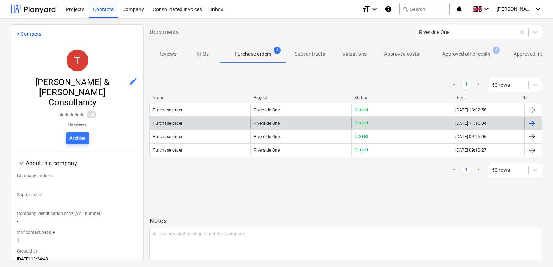
click at [279, 119] on div "Riverside One" at bounding box center [300, 124] width 101 height 12
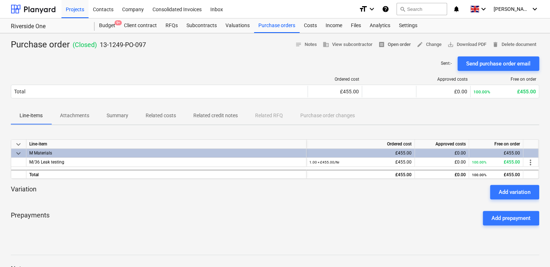
click at [396, 44] on span "receipt Open order" at bounding box center [395, 44] width 33 height 8
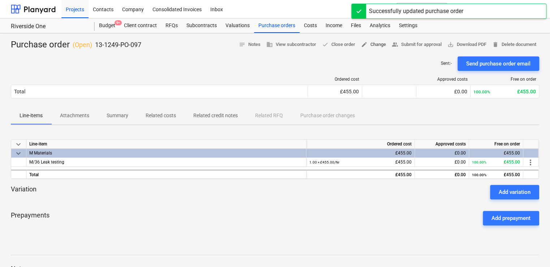
click at [361, 44] on span "edit" at bounding box center [364, 44] width 7 height 7
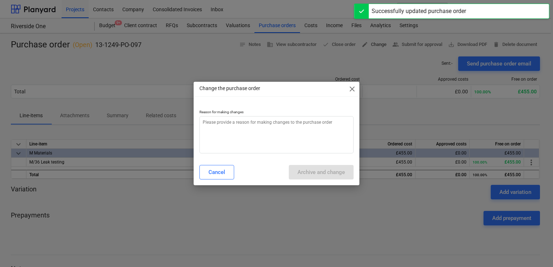
type textarea "x"
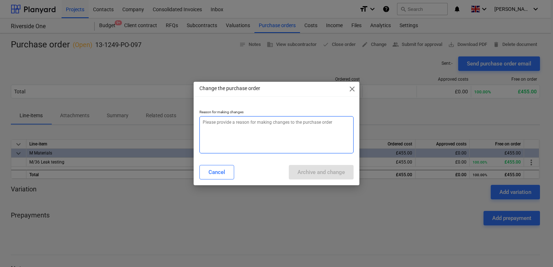
click at [254, 139] on textarea at bounding box center [276, 134] width 154 height 37
type textarea "w"
type textarea "x"
type textarea "wo"
type textarea "x"
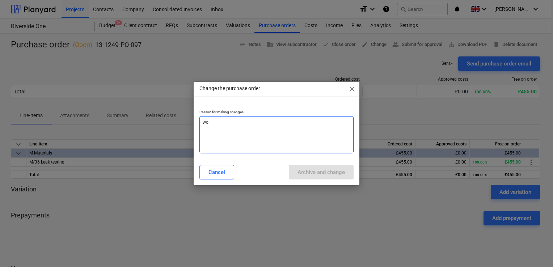
type textarea "won"
type textarea "x"
type textarea "[PERSON_NAME]"
type textarea "x"
type textarea "[PERSON_NAME]"
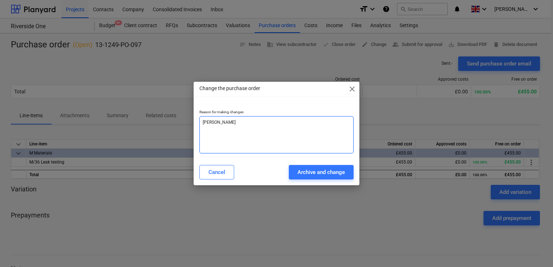
type textarea "x"
type textarea "[PERSON_NAME]"
type textarea "x"
type textarea "[PERSON_NAME] va"
type textarea "x"
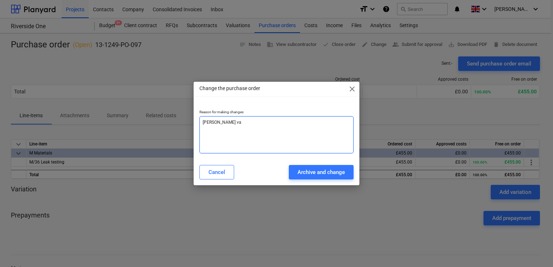
type textarea "[PERSON_NAME]"
type textarea "x"
type textarea "[PERSON_NAME]"
type textarea "x"
type textarea "[PERSON_NAME] value"
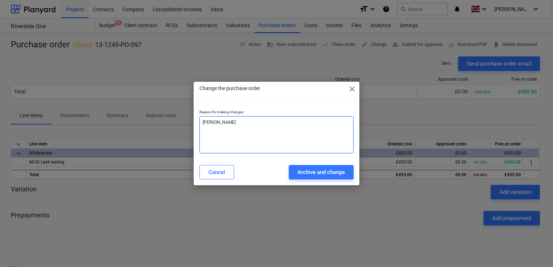
type textarea "x"
click at [205, 124] on textarea "[PERSON_NAME] value" at bounding box center [276, 134] width 154 height 37
type textarea "wrong value"
type textarea "x"
type textarea "wrong value"
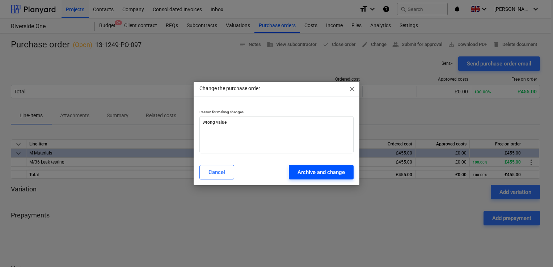
click at [326, 174] on div "Archive and change" at bounding box center [320, 171] width 47 height 9
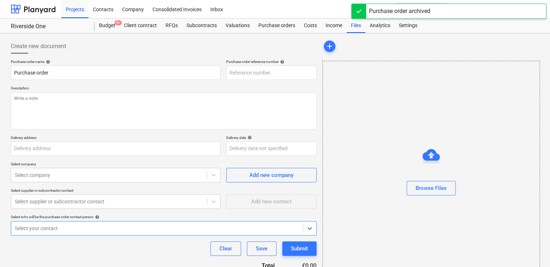
type textarea "x"
type input "13-1249-PO-097"
type textarea "Site contact [PERSON_NAME] [PHONE_NUMBER] or Skyler Office 01634791810.Driver t…"
type input "[GEOGRAPHIC_DATA], [STREET_ADDRESS][PERSON_NAME]"
type input "[DATE]"
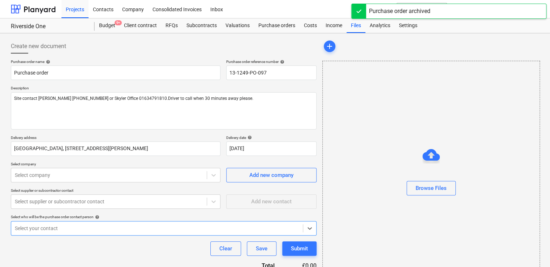
type textarea "x"
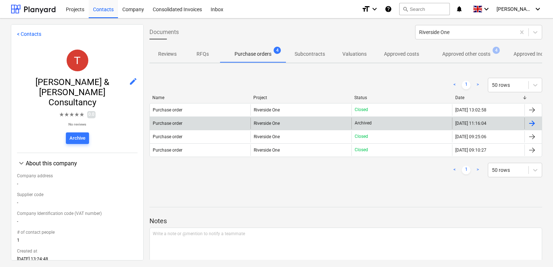
click at [388, 118] on div "Archived" at bounding box center [401, 124] width 101 height 12
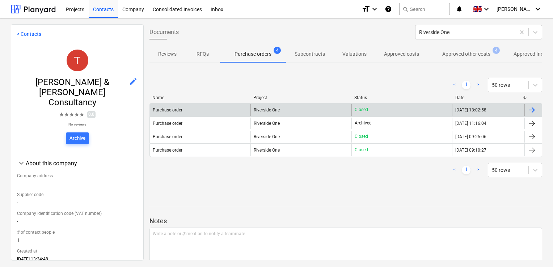
click at [531, 111] on div at bounding box center [531, 110] width 9 height 9
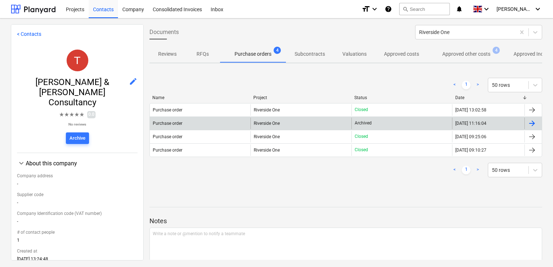
click at [530, 121] on div at bounding box center [531, 123] width 9 height 9
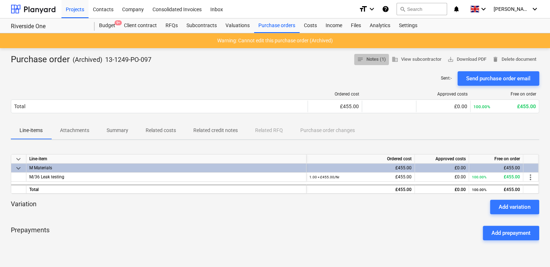
click at [362, 60] on span "notes Notes (1)" at bounding box center [371, 59] width 29 height 8
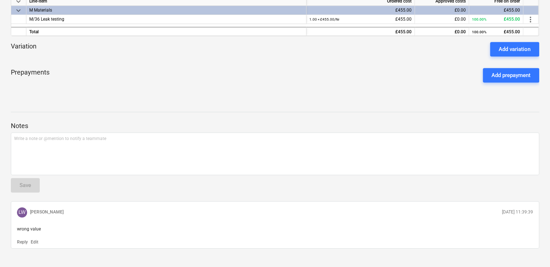
scroll to position [167, 0]
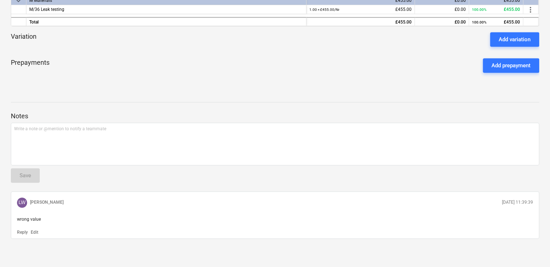
click at [35, 231] on p "Edit" at bounding box center [35, 232] width 8 height 6
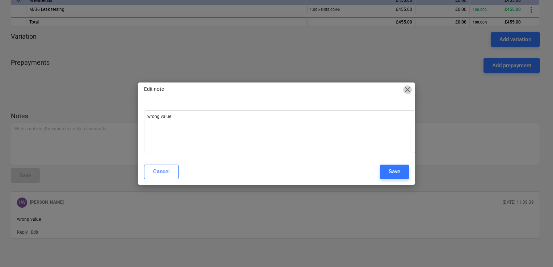
click at [405, 90] on span "close" at bounding box center [407, 89] width 9 height 9
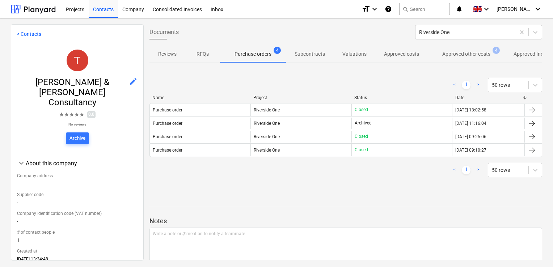
click at [250, 59] on span "Purchase orders 4" at bounding box center [253, 53] width 66 height 13
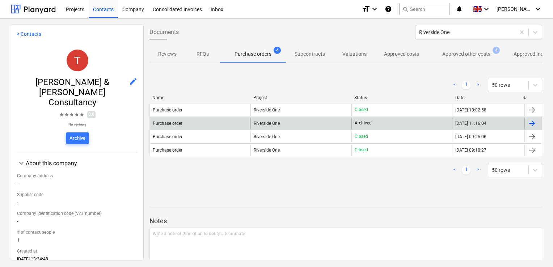
click at [319, 123] on div "Riverside One" at bounding box center [300, 124] width 101 height 12
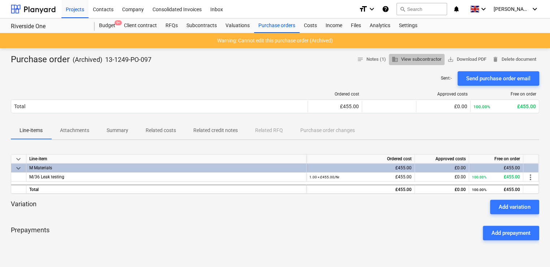
click at [410, 55] on span "business View subcontractor" at bounding box center [417, 59] width 50 height 8
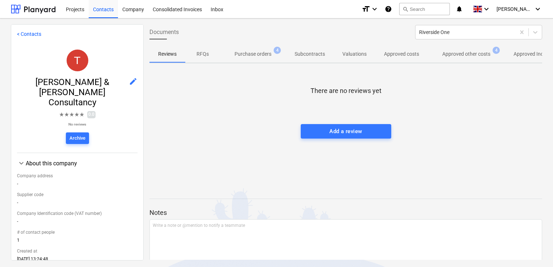
click at [253, 57] on p "Purchase orders" at bounding box center [252, 54] width 37 height 8
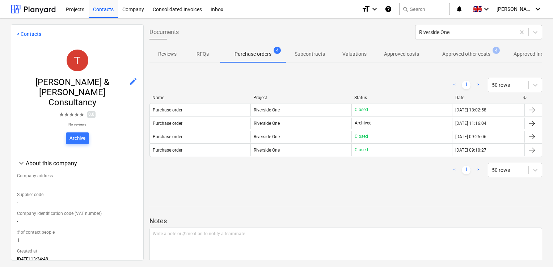
click at [480, 55] on p "Approved other costs" at bounding box center [466, 54] width 48 height 8
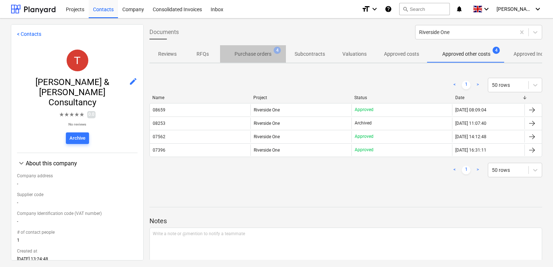
click at [253, 55] on p "Purchase orders" at bounding box center [252, 54] width 37 height 8
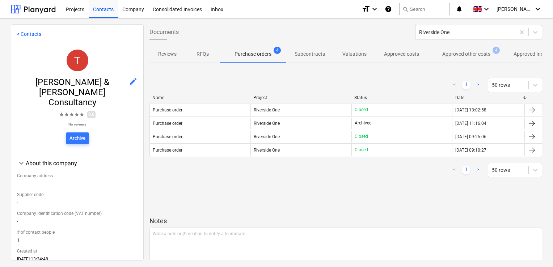
click at [453, 51] on p "Approved other costs" at bounding box center [466, 54] width 48 height 8
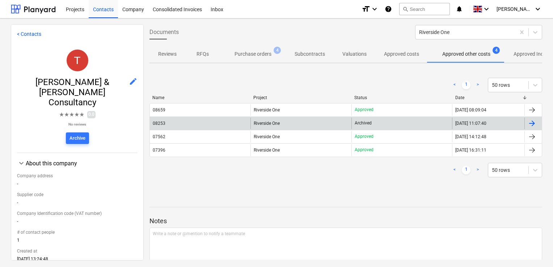
click at [533, 124] on div at bounding box center [531, 123] width 9 height 9
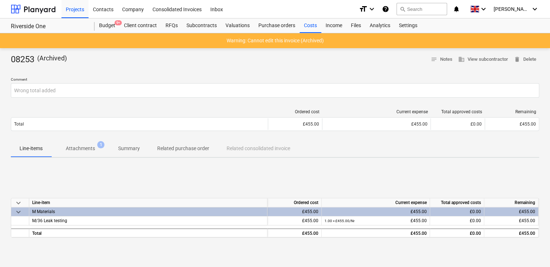
click at [85, 148] on p "Attachments" at bounding box center [80, 149] width 29 height 8
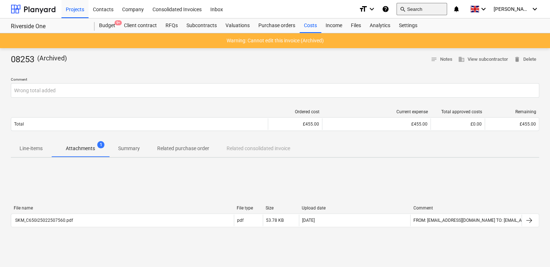
click at [429, 7] on button "search Search" at bounding box center [422, 9] width 51 height 12
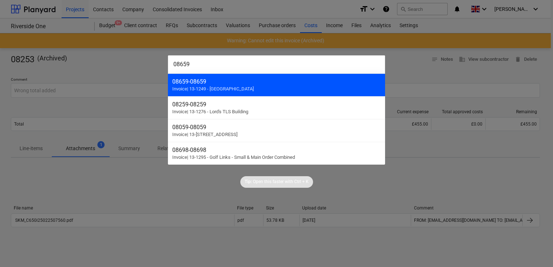
type input "08659"
click at [236, 86] on span "Invoice | 13-1249 - [GEOGRAPHIC_DATA]" at bounding box center [212, 88] width 81 height 5
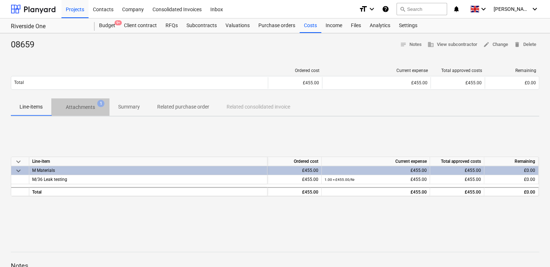
click at [84, 108] on p "Attachments" at bounding box center [80, 107] width 29 height 8
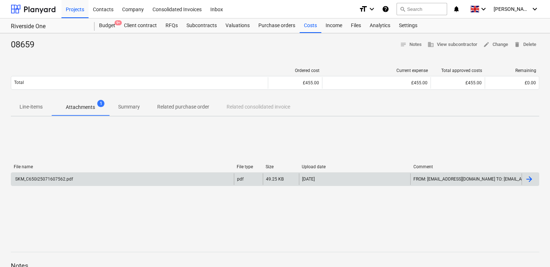
click at [52, 177] on div "SKM_C650i25071607562.pdf" at bounding box center [43, 178] width 59 height 5
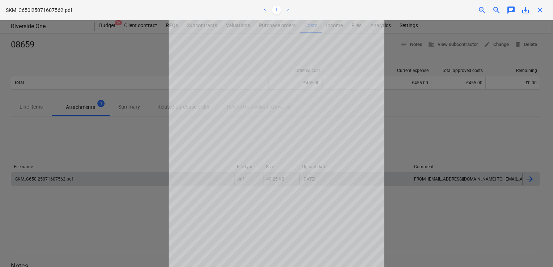
click at [389, 124] on div at bounding box center [276, 143] width 553 height 247
click at [161, 133] on div at bounding box center [276, 143] width 553 height 247
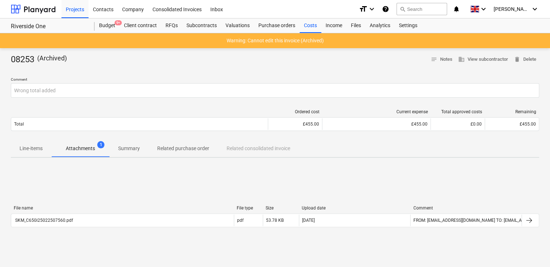
click at [86, 145] on p "Attachments" at bounding box center [80, 149] width 29 height 8
click at [87, 150] on p "Attachments" at bounding box center [80, 149] width 29 height 8
click at [72, 153] on span "Attachments 1" at bounding box center [80, 148] width 58 height 13
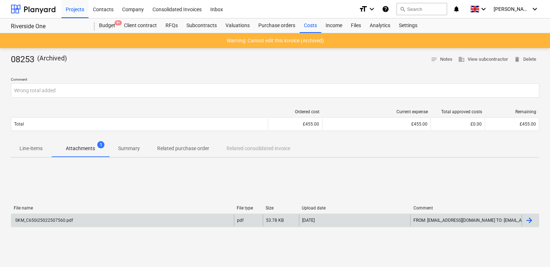
click at [39, 221] on div "SKM_C650i25022507560.pdf" at bounding box center [43, 220] width 59 height 5
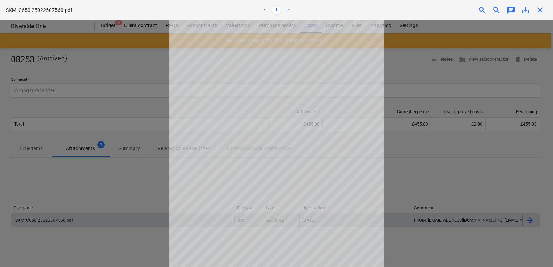
click at [126, 185] on div at bounding box center [276, 143] width 553 height 247
click at [80, 150] on div at bounding box center [276, 143] width 553 height 247
click at [542, 7] on span "close" at bounding box center [539, 10] width 9 height 9
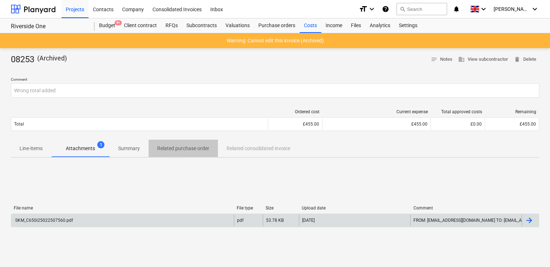
click at [183, 145] on p "Related purchase order" at bounding box center [183, 149] width 52 height 8
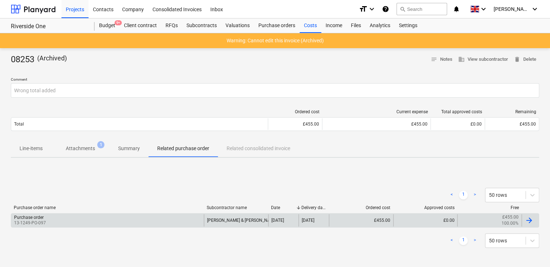
click at [38, 219] on div "Purchase order" at bounding box center [29, 217] width 30 height 5
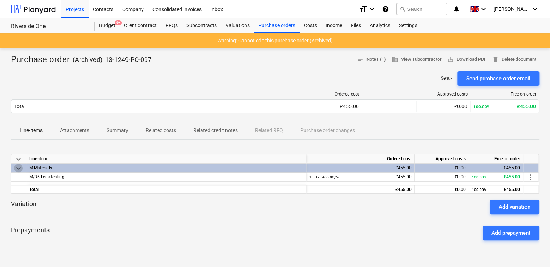
click at [17, 168] on span "keyboard_arrow_down" at bounding box center [18, 168] width 9 height 9
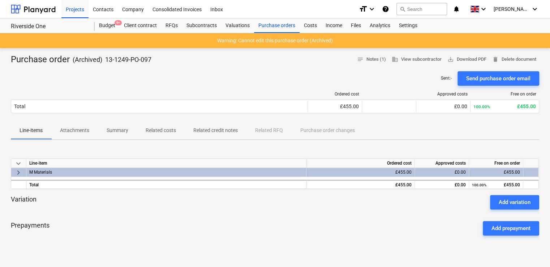
click at [17, 168] on span "keyboard_arrow_right" at bounding box center [18, 172] width 9 height 9
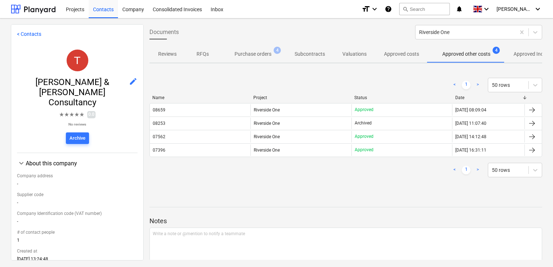
click at [245, 54] on p "Purchase orders" at bounding box center [252, 54] width 37 height 8
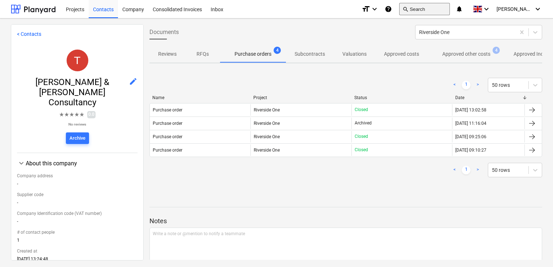
click at [427, 12] on button "search Search" at bounding box center [424, 9] width 51 height 12
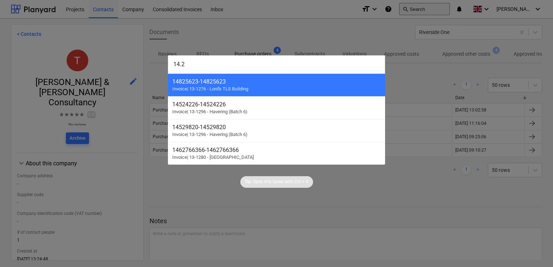
type input "14.24"
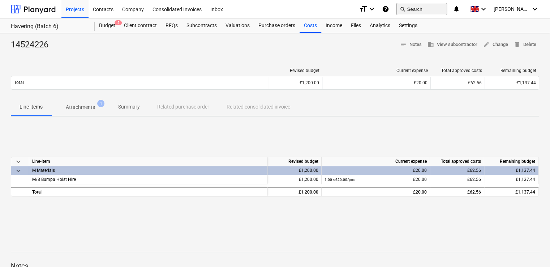
click at [443, 9] on button "search Search" at bounding box center [422, 9] width 51 height 12
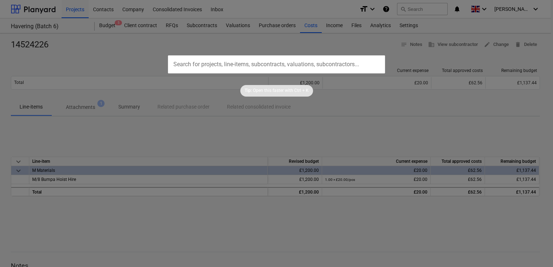
click at [307, 28] on div at bounding box center [276, 133] width 553 height 267
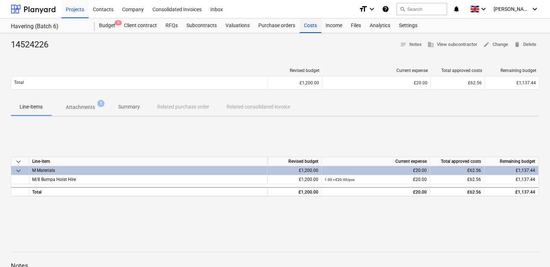
click at [307, 24] on div "Costs" at bounding box center [311, 25] width 22 height 14
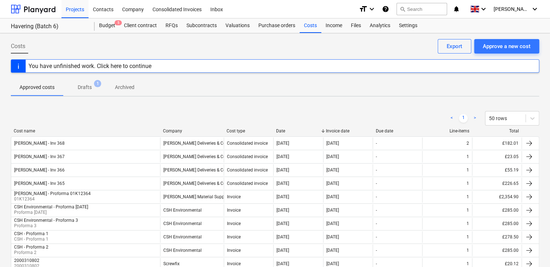
click at [199, 133] on div "Company" at bounding box center [192, 130] width 58 height 5
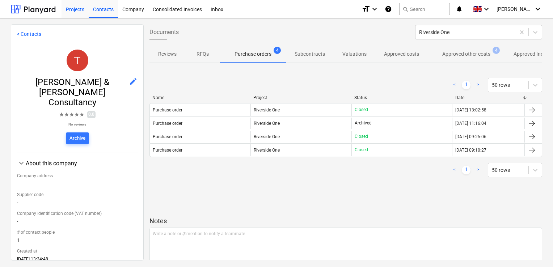
click at [71, 8] on div "Projects" at bounding box center [74, 9] width 27 height 18
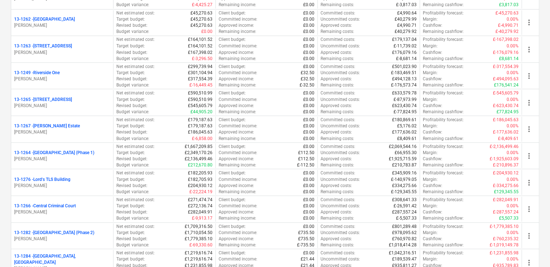
scroll to position [635, 0]
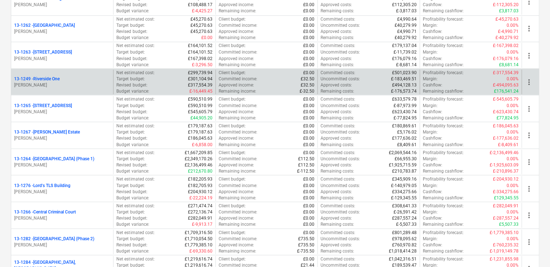
click at [53, 83] on p "[PERSON_NAME]" at bounding box center [62, 85] width 96 height 6
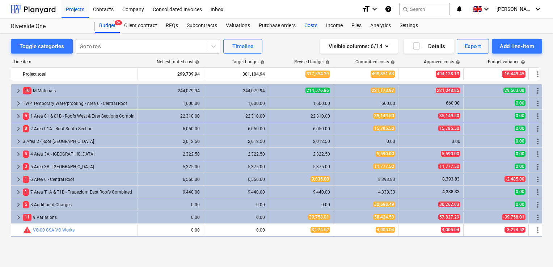
click at [304, 25] on div "Costs" at bounding box center [311, 25] width 22 height 14
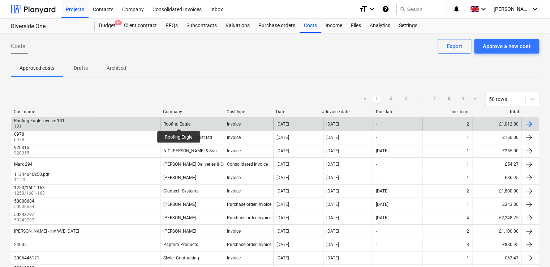
click at [179, 122] on div "Roofing Eagle" at bounding box center [176, 123] width 27 height 5
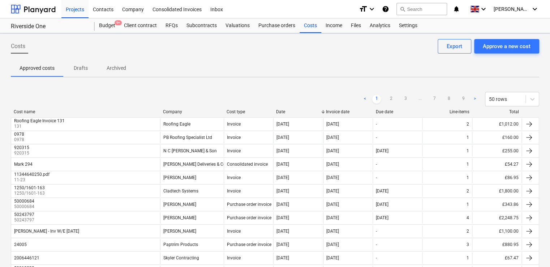
click at [191, 113] on div "Company" at bounding box center [192, 111] width 58 height 5
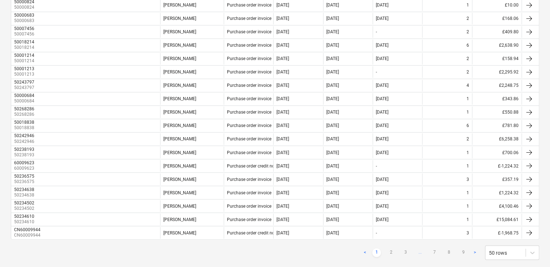
scroll to position [556, 0]
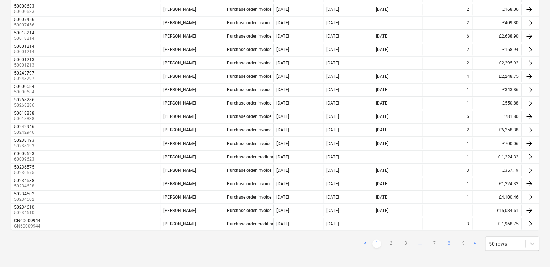
click at [449, 239] on link "8" at bounding box center [449, 243] width 9 height 9
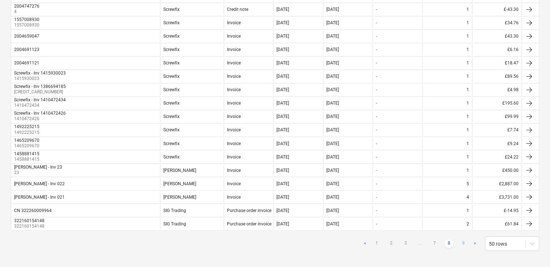
click at [461, 239] on link "9" at bounding box center [463, 243] width 9 height 9
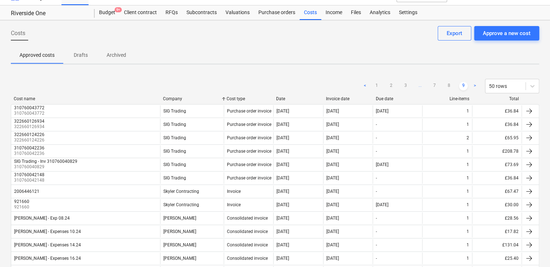
scroll to position [0, 0]
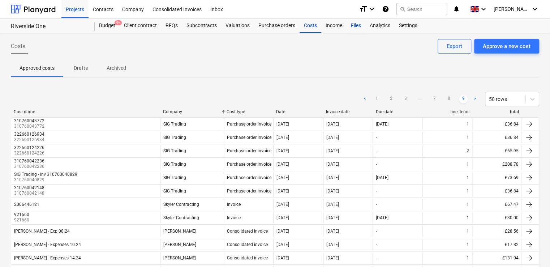
click at [360, 24] on div "Files" at bounding box center [356, 25] width 19 height 14
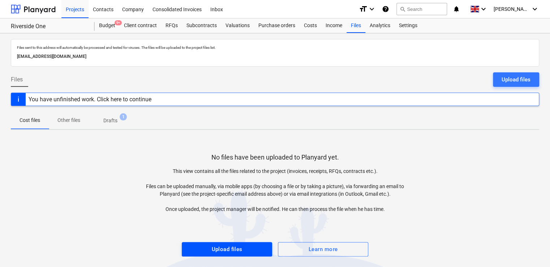
click at [224, 244] on div "Upload files" at bounding box center [227, 248] width 31 height 9
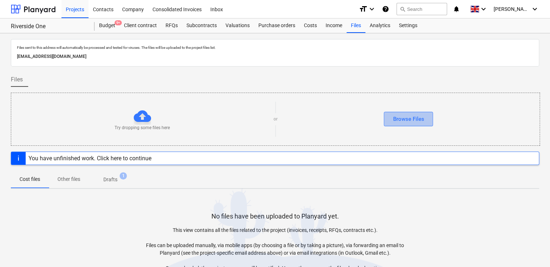
click at [402, 118] on div "Browse Files" at bounding box center [408, 118] width 31 height 9
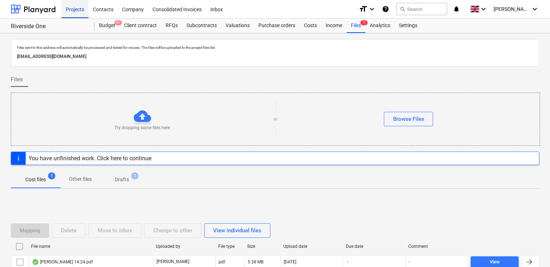
click at [77, 7] on div "Projects" at bounding box center [74, 9] width 27 height 18
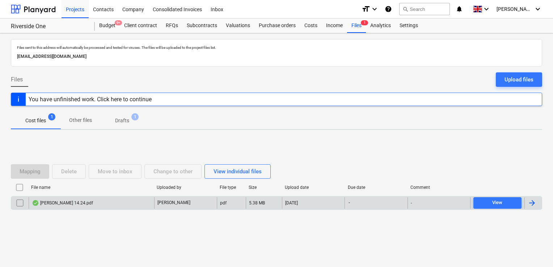
click at [534, 205] on div at bounding box center [531, 203] width 9 height 9
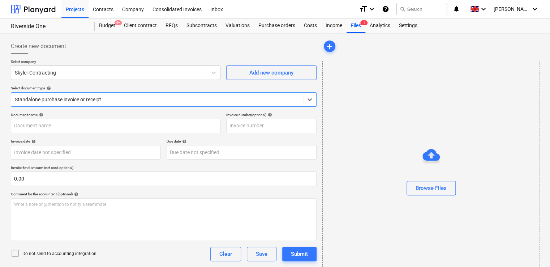
type input "[PERSON_NAME] 14.24.pdf"
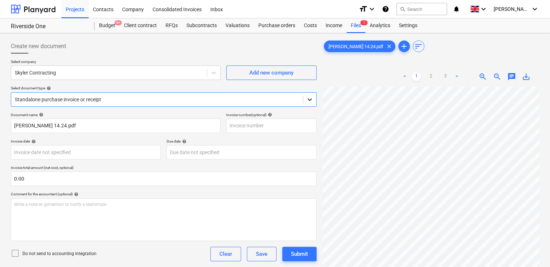
click at [310, 97] on icon at bounding box center [309, 99] width 7 height 7
click at [245, 126] on input "text" at bounding box center [271, 126] width 90 height 14
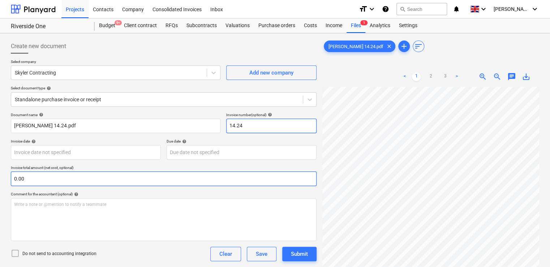
type input "14.24"
click at [97, 182] on input "text" at bounding box center [164, 178] width 306 height 14
type input "12.70"
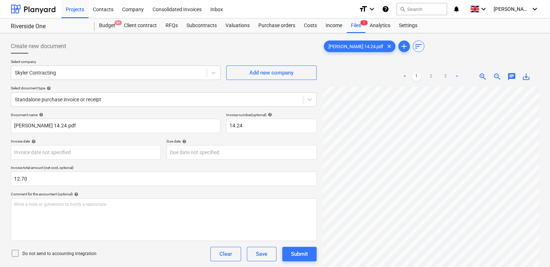
click at [182, 191] on div "Document name help [PERSON_NAME] 14.24.pdf Invoice number (optional) help 14.24…" at bounding box center [164, 215] width 306 height 207
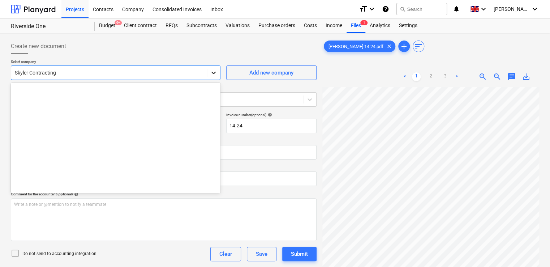
click at [218, 71] on div at bounding box center [213, 72] width 13 height 13
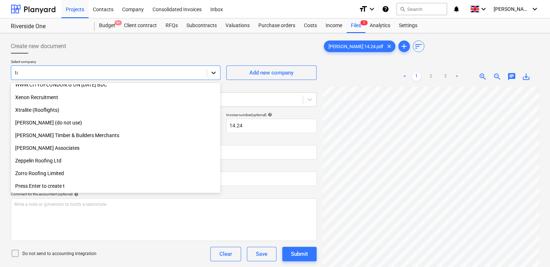
type input "[PERSON_NAME]"
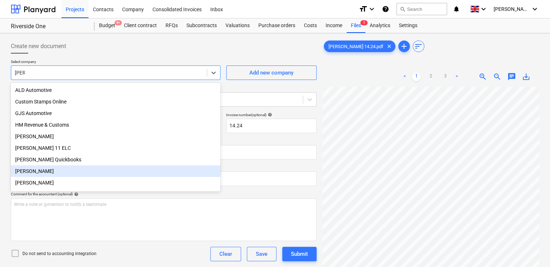
click at [30, 171] on div "[PERSON_NAME]" at bounding box center [116, 171] width 210 height 12
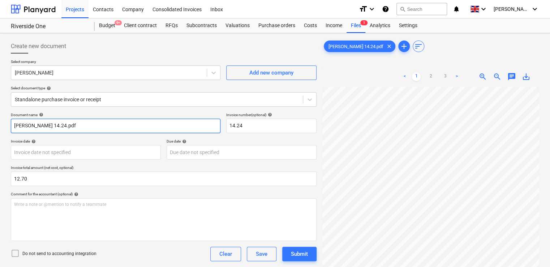
click at [88, 120] on input "[PERSON_NAME] 14.24.pdf" at bounding box center [116, 126] width 210 height 14
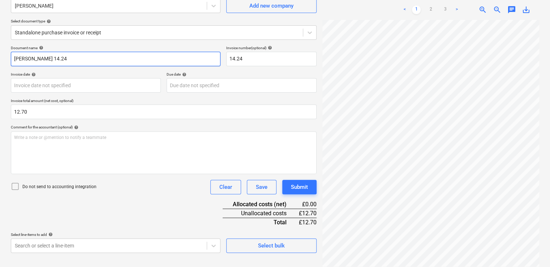
scroll to position [72, 0]
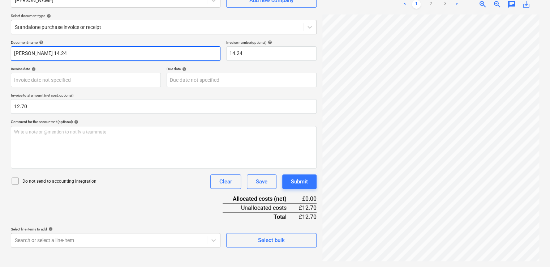
type input "[PERSON_NAME] 14.24"
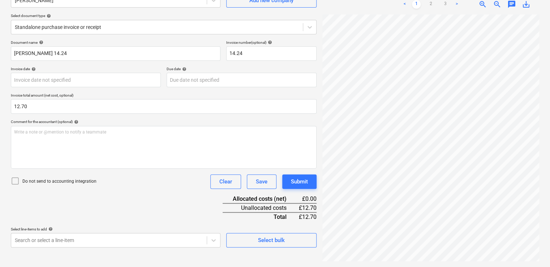
click at [17, 179] on icon at bounding box center [15, 180] width 9 height 9
click at [193, 193] on div "Document name help [PERSON_NAME] 14.24 Invoice number (optional) help 14.24 Inv…" at bounding box center [164, 143] width 306 height 207
click at [212, 195] on body "Projects Contacts Company Consolidated Invoices Inbox format_size keyboard_arro…" at bounding box center [275, 61] width 550 height 267
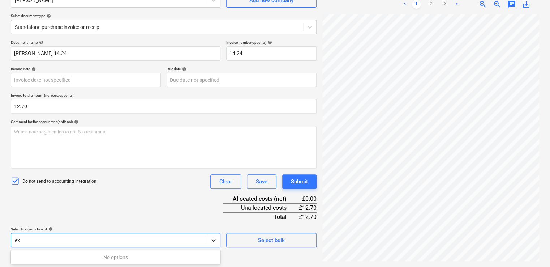
type input "e"
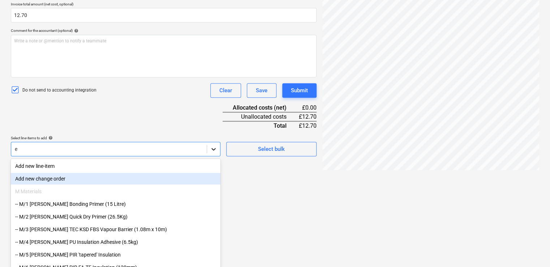
scroll to position [165, 0]
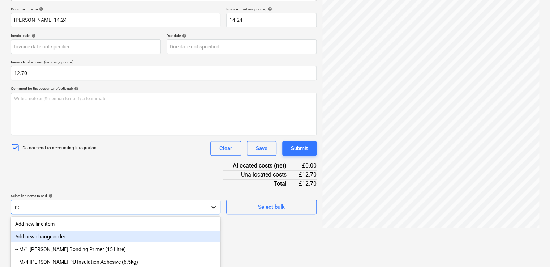
type input "non"
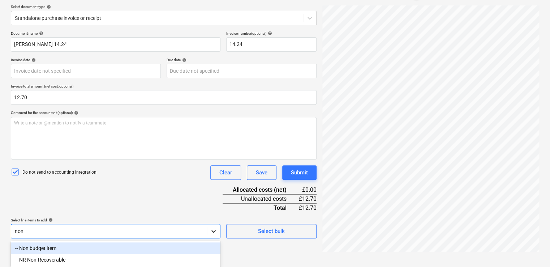
scroll to position [82, 0]
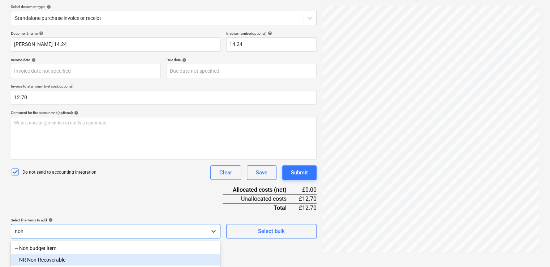
click at [82, 259] on div "-- NR Non-Recoverable" at bounding box center [116, 260] width 210 height 12
click at [82, 259] on div "Add new change order" at bounding box center [116, 261] width 210 height 12
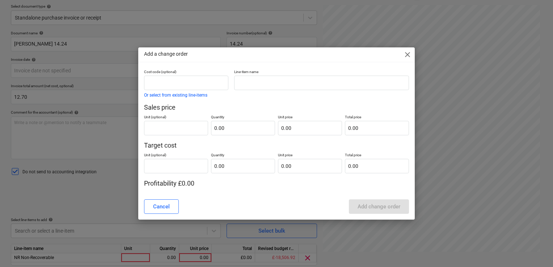
click at [408, 53] on span "close" at bounding box center [407, 54] width 9 height 9
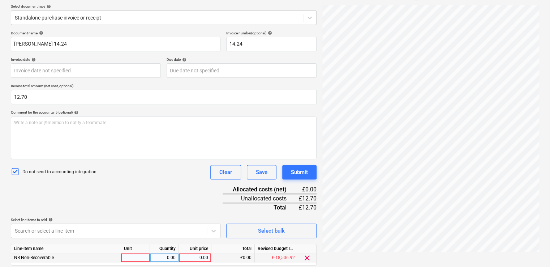
click at [138, 257] on div at bounding box center [135, 257] width 29 height 9
type input "item"
click at [162, 257] on div "0.00" at bounding box center [164, 257] width 23 height 9
click at [190, 256] on div "0.00" at bounding box center [195, 257] width 26 height 9
type input "12.70"
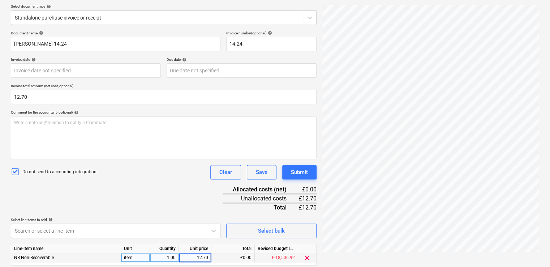
click at [207, 205] on div "Document name help [PERSON_NAME] 14.24 Invoice number (optional) help 14.24 Inv…" at bounding box center [164, 158] width 306 height 255
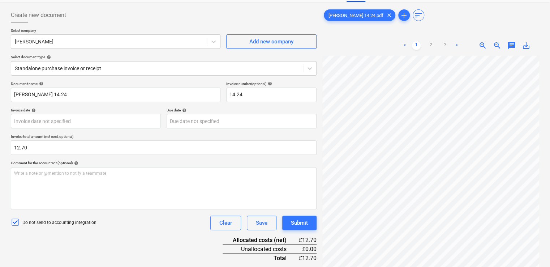
scroll to position [35, 0]
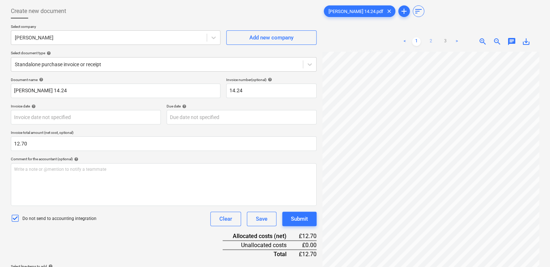
click at [432, 38] on link "2" at bounding box center [431, 41] width 9 height 9
click at [447, 38] on link "3" at bounding box center [445, 41] width 9 height 9
click at [415, 41] on link "1" at bounding box center [416, 41] width 9 height 9
click at [550, 64] on div "Create new document Select company [PERSON_NAME] Add new company Select documen…" at bounding box center [275, 168] width 550 height 340
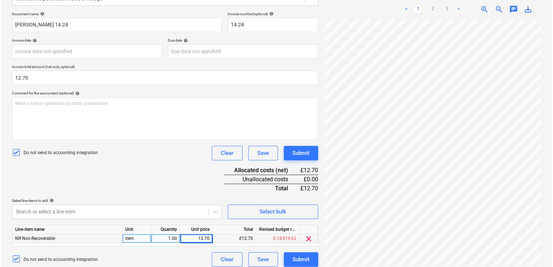
scroll to position [106, 0]
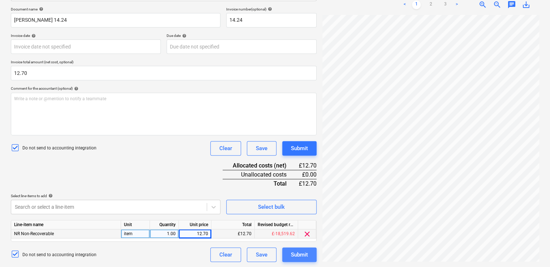
click at [299, 255] on div "Submit" at bounding box center [299, 254] width 17 height 9
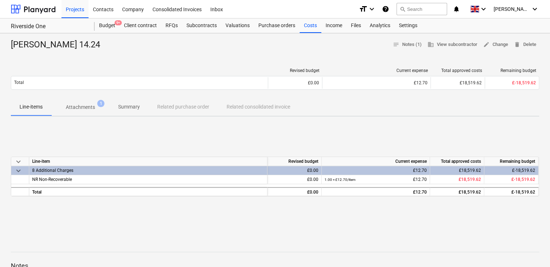
click at [387, 101] on div "Line-items Attachments 1 Summary Related purchase order Related consolidated in…" at bounding box center [275, 106] width 529 height 17
click at [435, 7] on button "search Search" at bounding box center [422, 9] width 51 height 12
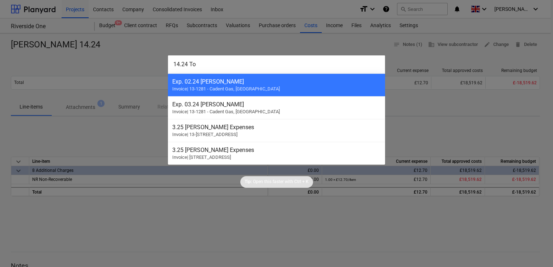
type input "14.24 [PERSON_NAME]"
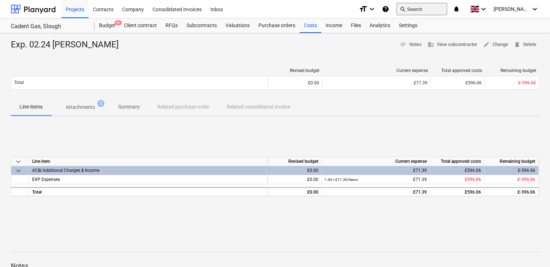
click at [437, 6] on button "search Search" at bounding box center [422, 9] width 51 height 12
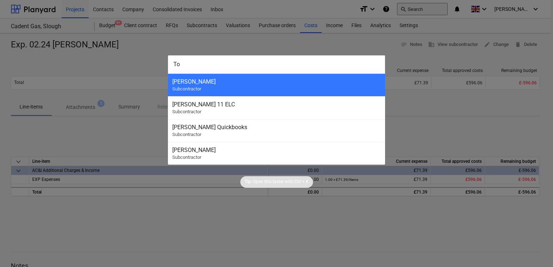
type input "T"
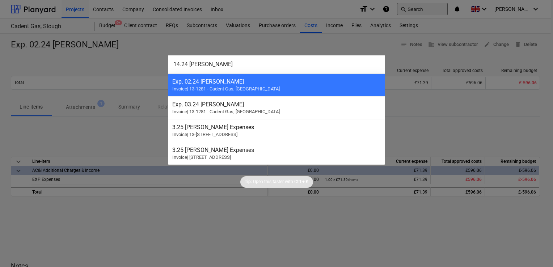
type input "14.24 [PERSON_NAME]"
click at [437, 6] on div at bounding box center [276, 133] width 553 height 267
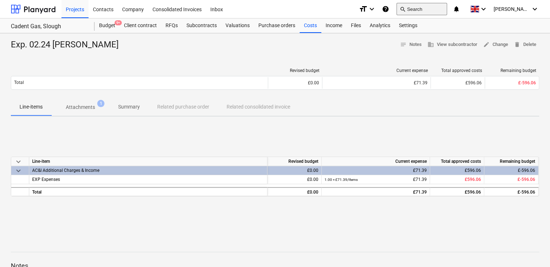
click at [427, 5] on button "search Search" at bounding box center [422, 9] width 51 height 12
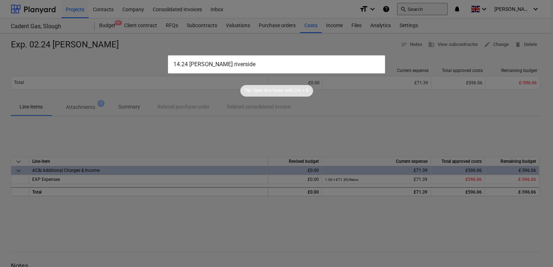
type input "14.24 [PERSON_NAME] riverside"
click at [302, 42] on div at bounding box center [276, 133] width 553 height 267
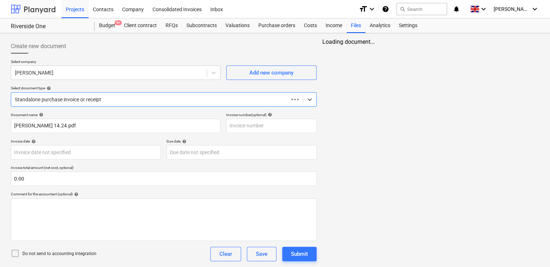
scroll to position [40, 0]
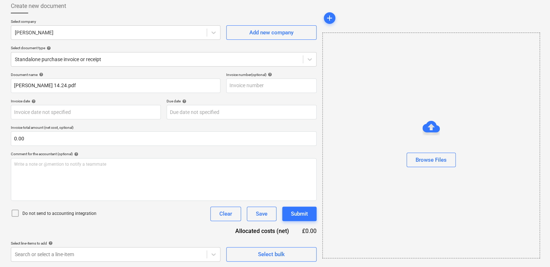
drag, startPoint x: 550, startPoint y: 116, endPoint x: 541, endPoint y: 41, distance: 75.7
click at [541, 41] on div "Create new document Select company [PERSON_NAME] Add new company Select documen…" at bounding box center [275, 130] width 550 height 274
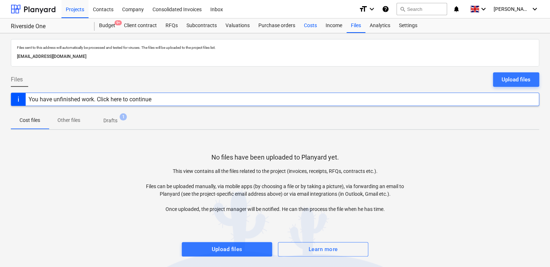
click at [310, 24] on div "Costs" at bounding box center [311, 25] width 22 height 14
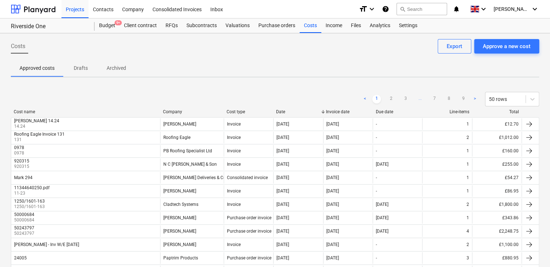
click at [35, 108] on div "< 1 2 3 ... 7 8 9 > 50 rows" at bounding box center [275, 99] width 529 height 20
click at [26, 110] on div "Cost name" at bounding box center [86, 111] width 144 height 5
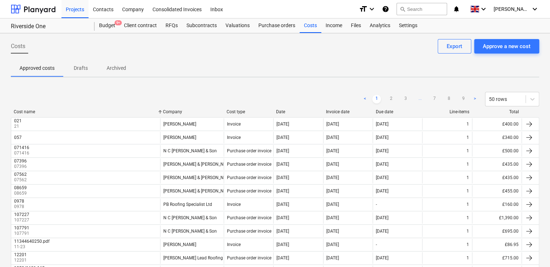
click at [159, 114] on div at bounding box center [160, 111] width 13 height 5
click at [176, 107] on div "< 1 2 3 ... 7 8 9 > 50 rows" at bounding box center [275, 99] width 529 height 20
click at [176, 112] on div "Company" at bounding box center [192, 111] width 58 height 5
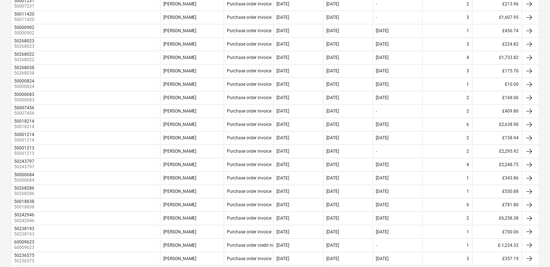
scroll to position [556, 0]
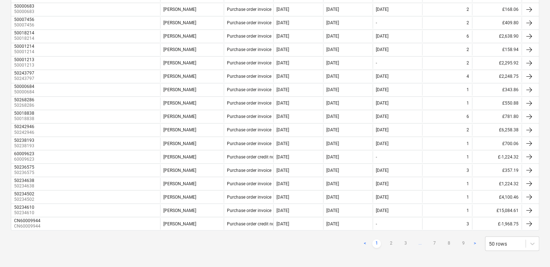
click at [448, 236] on div "< 1 2 3 ... 7 8 9 > 50 rows" at bounding box center [450, 243] width 179 height 14
click at [448, 239] on link "8" at bounding box center [449, 243] width 9 height 9
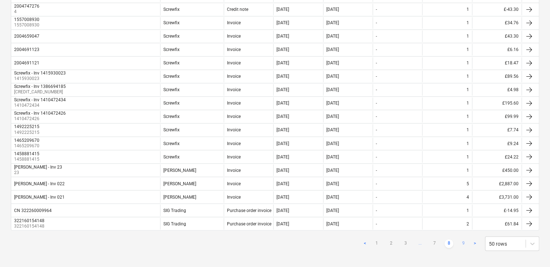
click at [464, 239] on link "9" at bounding box center [463, 243] width 9 height 9
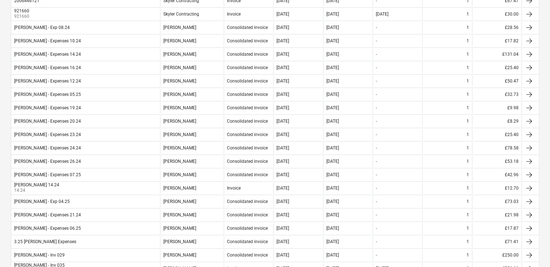
scroll to position [205, 0]
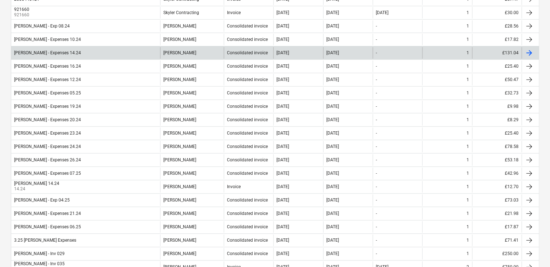
click at [140, 50] on div "[PERSON_NAME] - Expenses 14.24" at bounding box center [85, 53] width 149 height 12
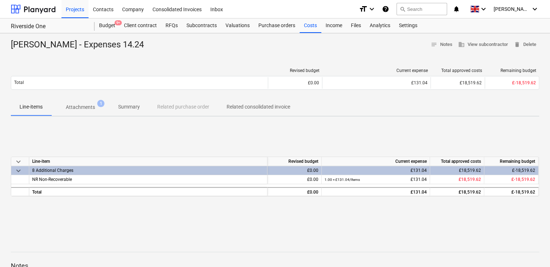
click at [84, 105] on p "Attachments" at bounding box center [80, 107] width 29 height 8
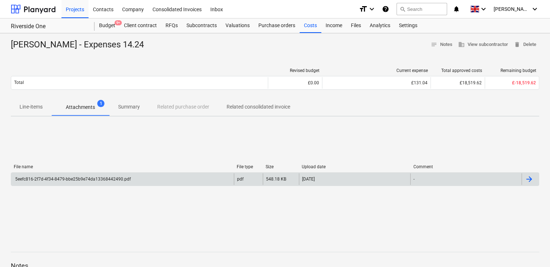
click at [87, 180] on div "5eefc816-2f7d-4f34-8479-bbe25b9e74da13368442490.pdf" at bounding box center [72, 178] width 117 height 5
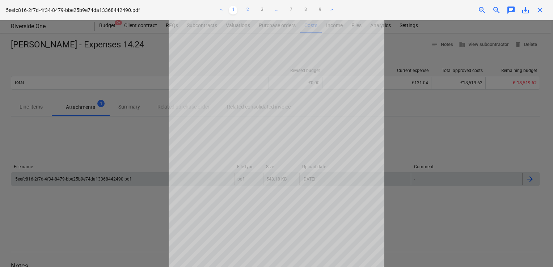
click at [246, 9] on link "2" at bounding box center [247, 10] width 9 height 9
click at [259, 9] on link "3" at bounding box center [261, 10] width 9 height 9
click at [227, 11] on link "1" at bounding box center [225, 10] width 9 height 9
click at [246, 7] on link "2" at bounding box center [247, 10] width 9 height 9
click at [260, 6] on link "3" at bounding box center [261, 10] width 9 height 9
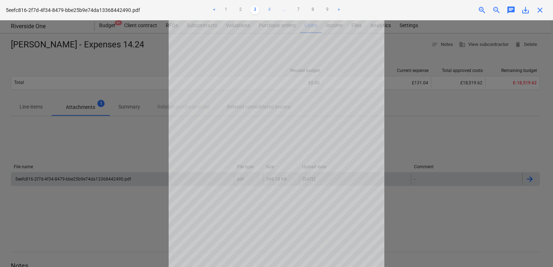
click at [269, 8] on link "4" at bounding box center [269, 10] width 9 height 9
click at [288, 6] on span "..." at bounding box center [290, 10] width 9 height 9
click at [274, 9] on link "5" at bounding box center [276, 10] width 9 height 9
click at [220, 9] on link "1" at bounding box center [218, 10] width 9 height 9
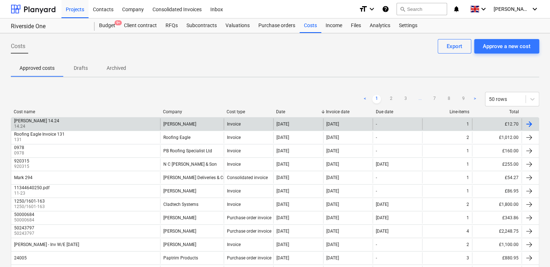
click at [406, 120] on div "-" at bounding box center [398, 124] width 50 height 12
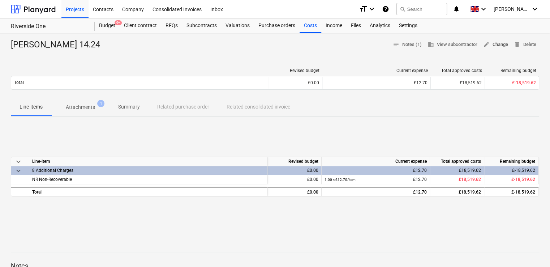
click at [493, 46] on span "edit Change" at bounding box center [495, 44] width 25 height 8
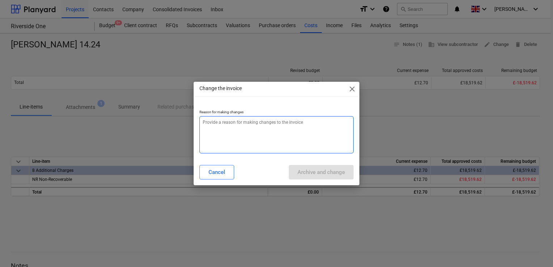
click at [305, 121] on textarea at bounding box center [276, 134] width 154 height 37
type textarea "x"
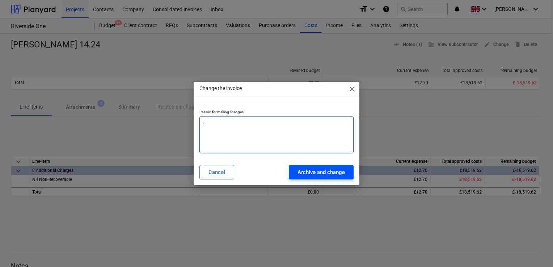
type textarea "."
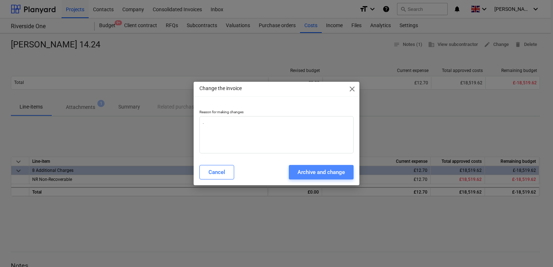
click at [304, 173] on div "Archive and change" at bounding box center [320, 171] width 47 height 9
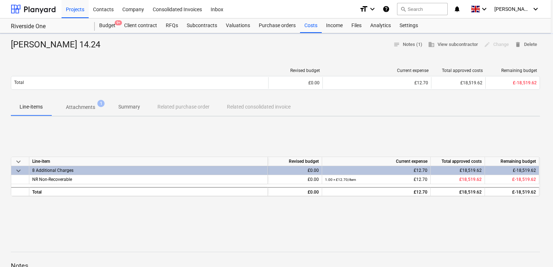
type textarea "x"
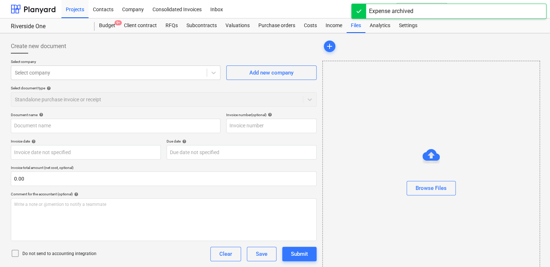
type input "[PERSON_NAME] 14.24"
type input "14.24"
type input "[DATE]"
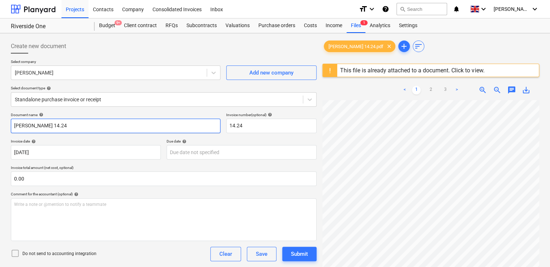
click at [42, 128] on input "[PERSON_NAME] 14.24" at bounding box center [116, 126] width 210 height 14
type input "[PERSON_NAME] - Exp 14.24"
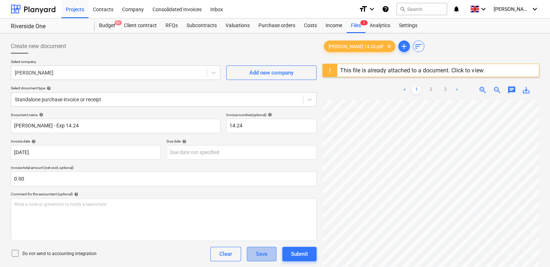
click at [260, 251] on div "Save" at bounding box center [262, 253] width 12 height 9
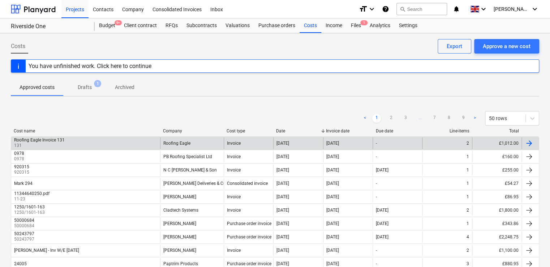
click at [220, 144] on div "Roofing Eagle" at bounding box center [192, 143] width 64 height 12
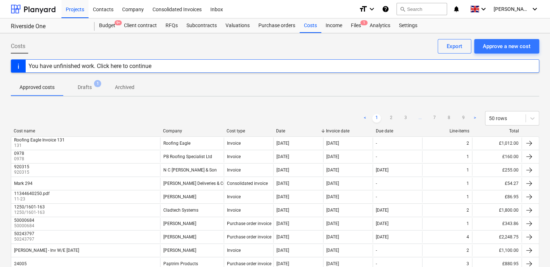
click at [207, 127] on div "< 1 2 3 ... 7 8 9 > 50 rows" at bounding box center [275, 118] width 529 height 20
click at [208, 131] on div "Company" at bounding box center [192, 130] width 58 height 5
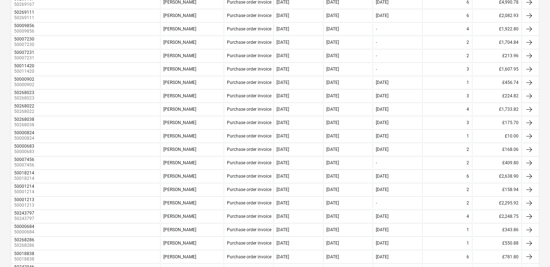
scroll to position [575, 0]
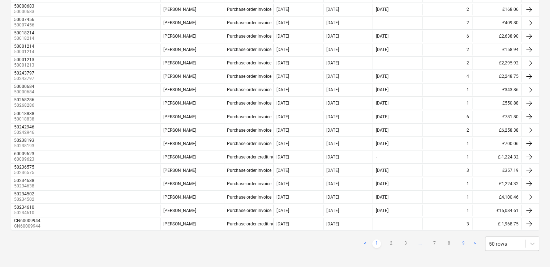
click at [464, 239] on link "9" at bounding box center [463, 243] width 9 height 9
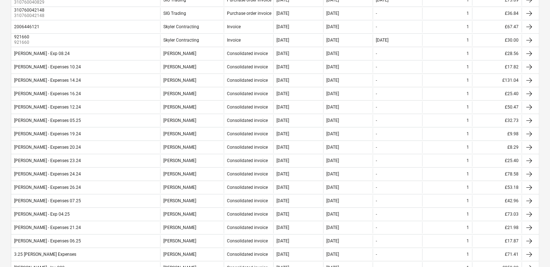
scroll to position [197, 0]
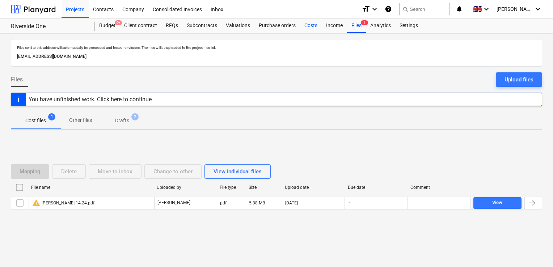
click at [304, 27] on div "Costs" at bounding box center [311, 25] width 22 height 14
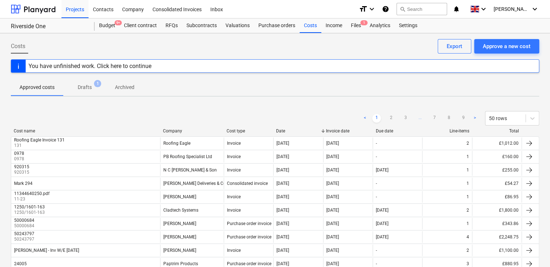
click at [82, 86] on p "Drafts" at bounding box center [85, 88] width 14 height 8
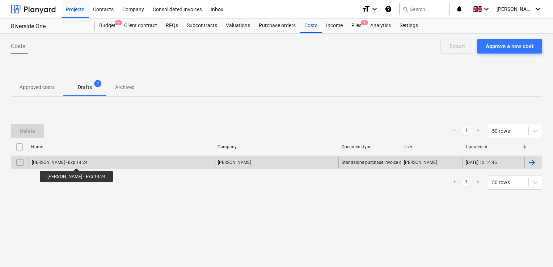
click at [76, 162] on div "[PERSON_NAME] - Exp 14.24" at bounding box center [60, 162] width 56 height 5
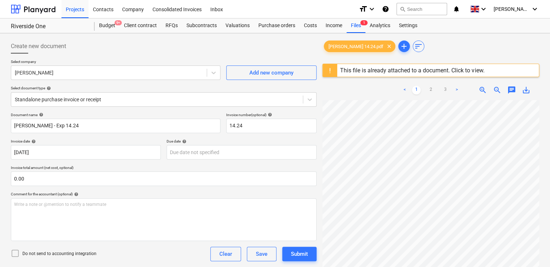
click at [14, 253] on icon at bounding box center [15, 253] width 9 height 9
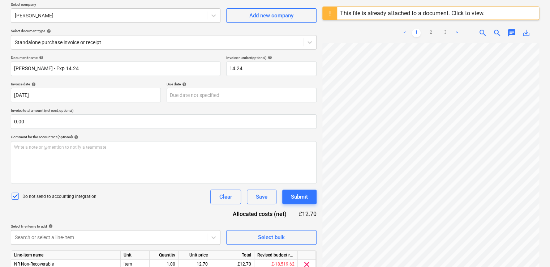
scroll to position [88, 0]
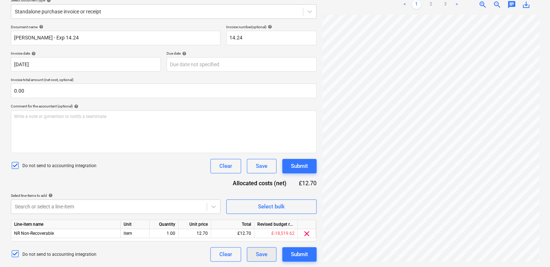
click at [259, 257] on div "Save" at bounding box center [262, 254] width 12 height 9
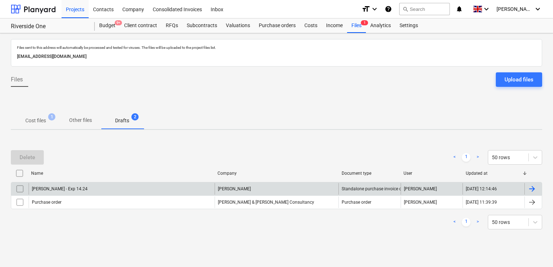
click at [117, 190] on div "[PERSON_NAME] - Exp 14.24" at bounding box center [122, 189] width 186 height 12
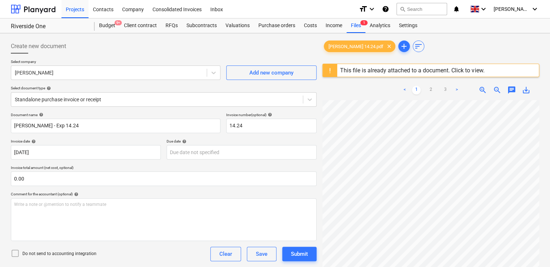
click at [16, 253] on icon at bounding box center [15, 253] width 9 height 9
click at [301, 254] on div "Submit" at bounding box center [299, 253] width 17 height 9
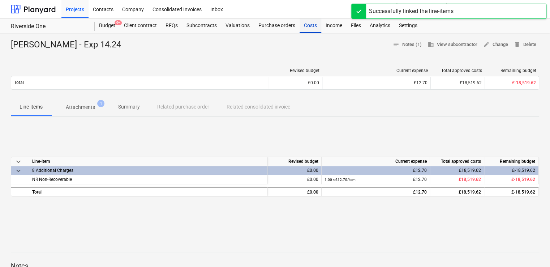
click at [307, 27] on div "Costs" at bounding box center [311, 25] width 22 height 14
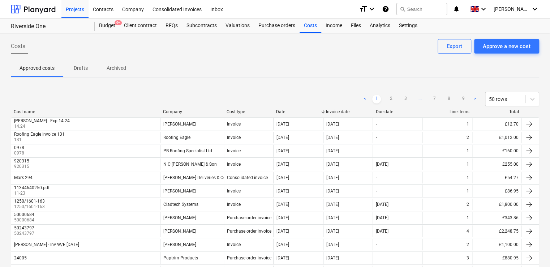
click at [205, 115] on div "Cost name Company Cost type Date Invoice date Due date Line-items Total" at bounding box center [275, 113] width 529 height 8
click at [192, 115] on div "Cost name Company Cost type Date Invoice date Due date Line-items Total" at bounding box center [275, 113] width 529 height 8
click at [179, 114] on div "Cost name Company Cost type Date Invoice date Due date Line-items Total" at bounding box center [275, 113] width 529 height 8
click at [175, 113] on div "Company" at bounding box center [192, 111] width 58 height 5
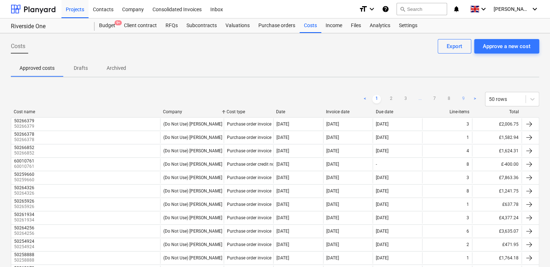
click at [463, 98] on link "9" at bounding box center [463, 99] width 9 height 9
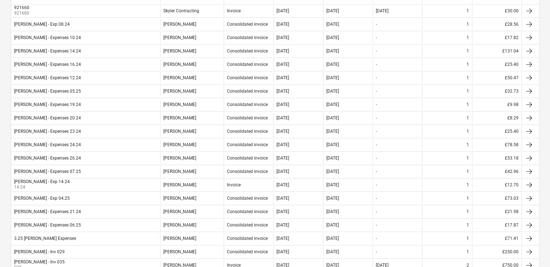
scroll to position [214, 0]
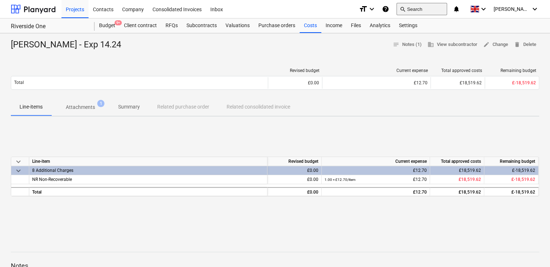
click at [431, 7] on button "search Search" at bounding box center [422, 9] width 51 height 12
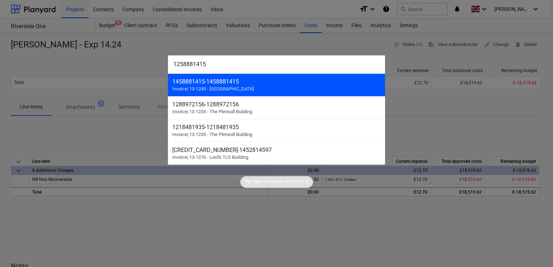
type input "1258881415"
click at [231, 85] on div "1458881415 - 1458881415 Invoice | 13-1249 - [GEOGRAPHIC_DATA]" at bounding box center [276, 84] width 217 height 23
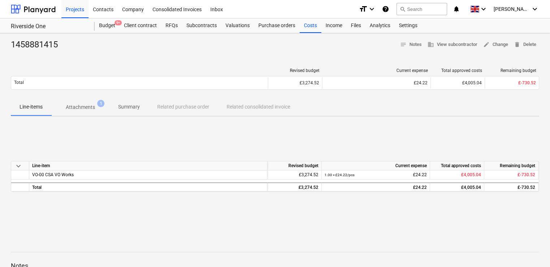
click at [84, 105] on p "Attachments" at bounding box center [80, 107] width 29 height 8
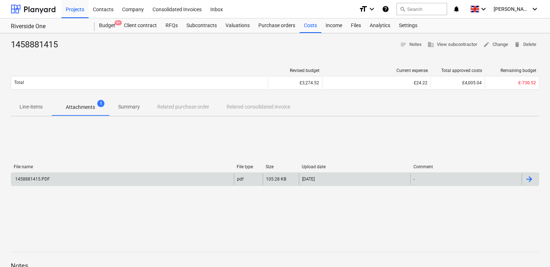
click at [38, 180] on div "1458881415.PDF" at bounding box center [32, 178] width 36 height 5
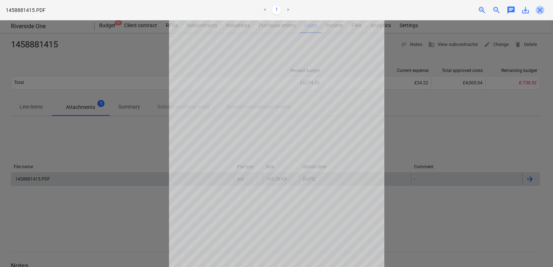
click at [540, 11] on span "close" at bounding box center [539, 10] width 9 height 9
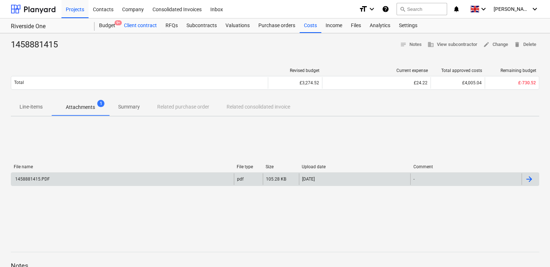
click at [140, 27] on div "Client contract" at bounding box center [141, 25] width 42 height 14
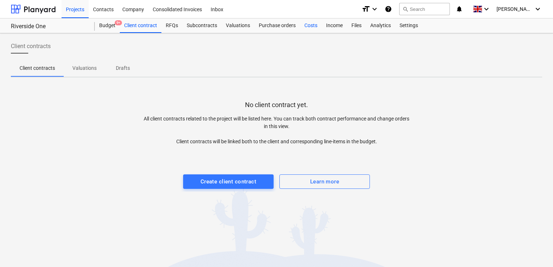
click at [312, 27] on div "Costs" at bounding box center [311, 25] width 22 height 14
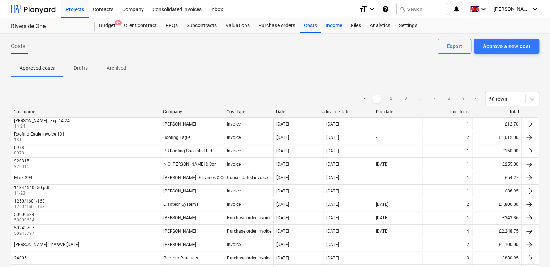
click at [337, 25] on div "Income" at bounding box center [333, 25] width 25 height 14
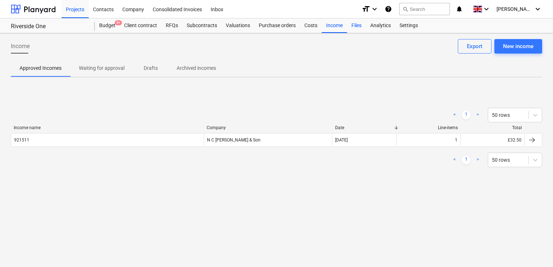
click at [356, 22] on div "Files" at bounding box center [356, 25] width 19 height 14
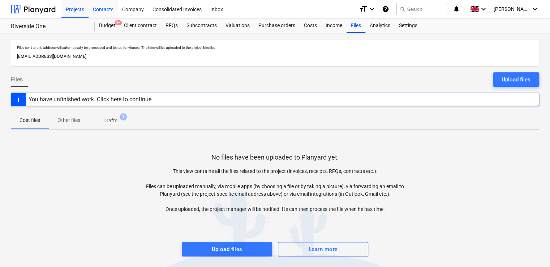
click at [107, 8] on div "Contacts" at bounding box center [103, 9] width 29 height 18
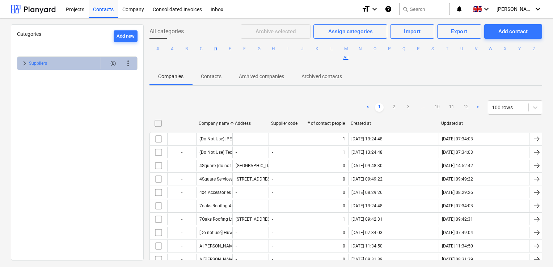
click at [220, 50] on button "D" at bounding box center [215, 48] width 9 height 9
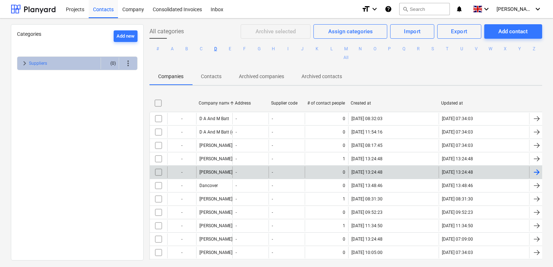
click at [209, 168] on div "[PERSON_NAME]" at bounding box center [214, 172] width 36 height 12
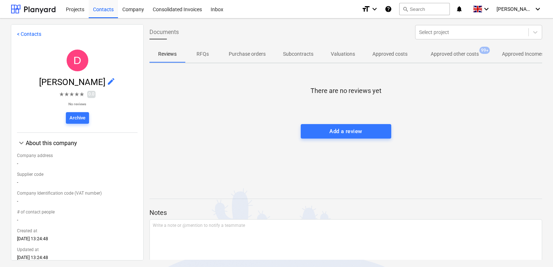
click at [445, 57] on p "Approved other costs" at bounding box center [454, 54] width 48 height 8
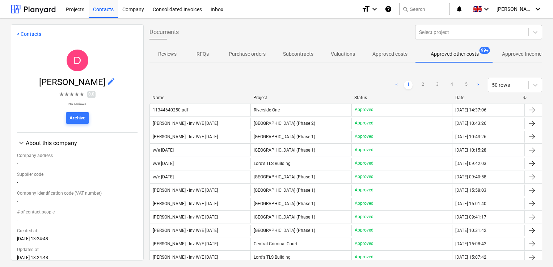
click at [291, 95] on div "Project" at bounding box center [300, 97] width 95 height 5
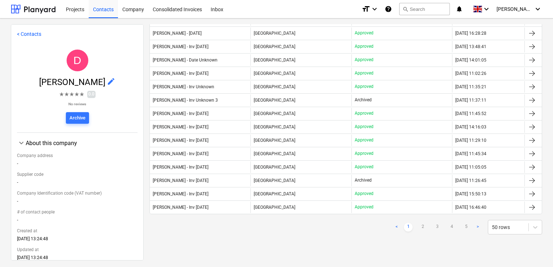
scroll to position [560, 0]
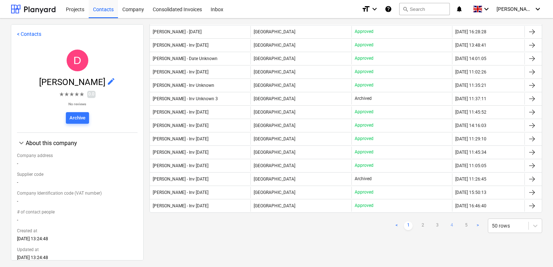
click at [447, 221] on link "4" at bounding box center [451, 225] width 9 height 9
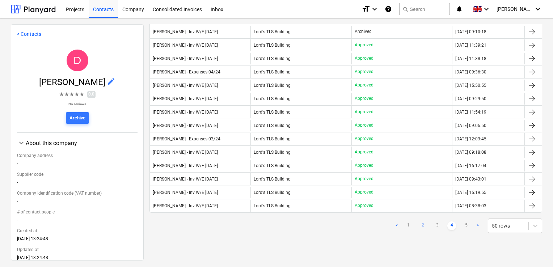
click at [418, 222] on link "2" at bounding box center [422, 225] width 9 height 9
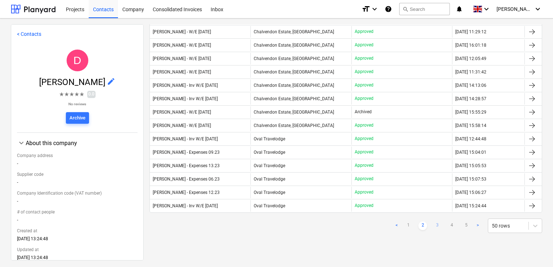
click at [435, 221] on link "3" at bounding box center [436, 225] width 9 height 9
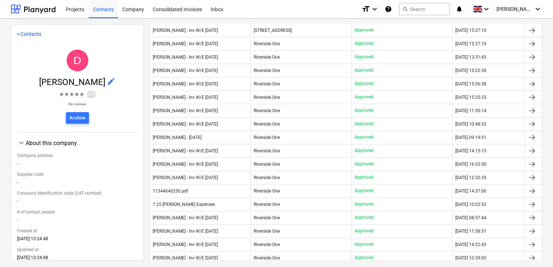
scroll to position [138, 0]
